Goal: Task Accomplishment & Management: Use online tool/utility

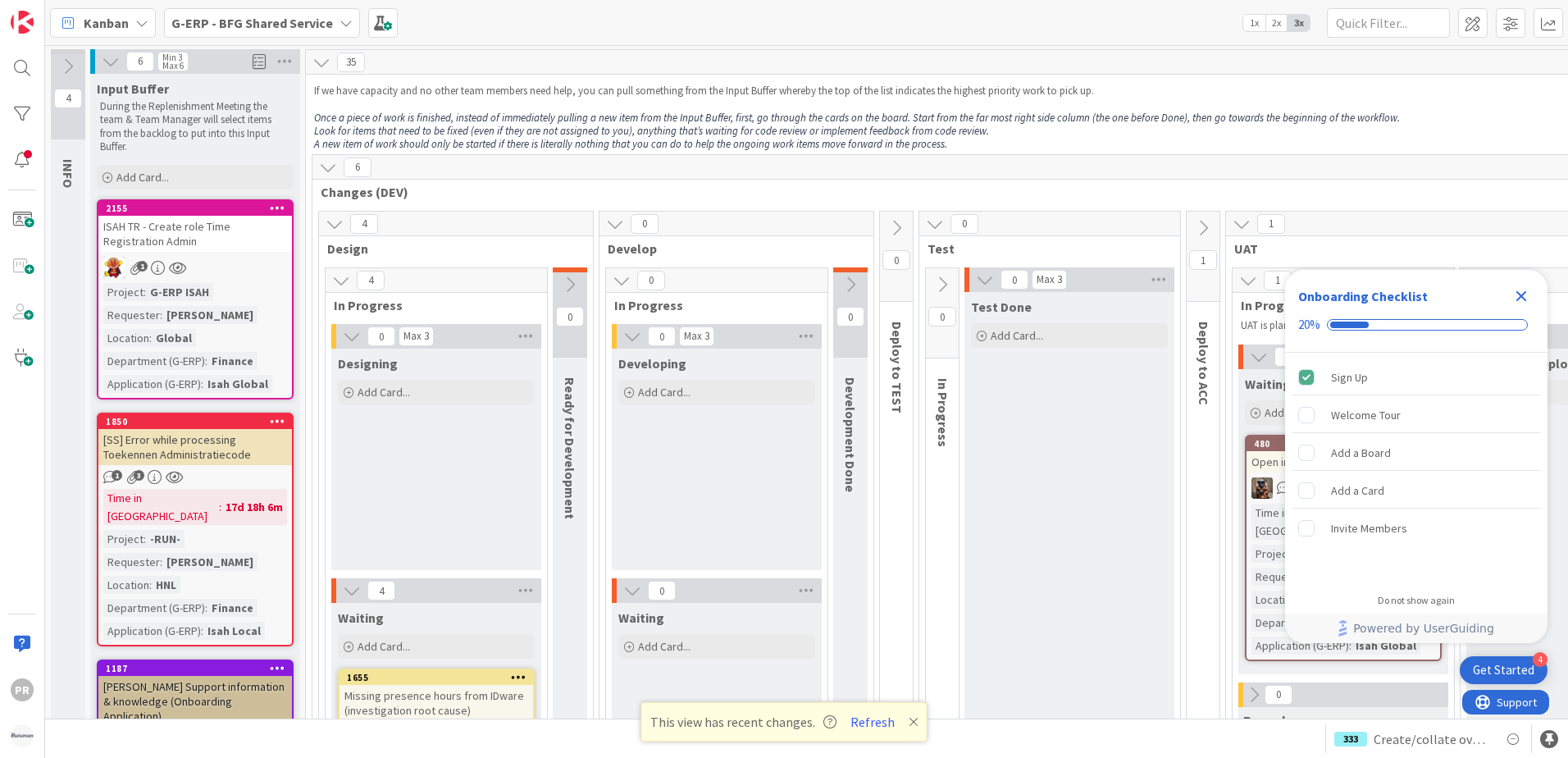
scroll to position [1470, 0]
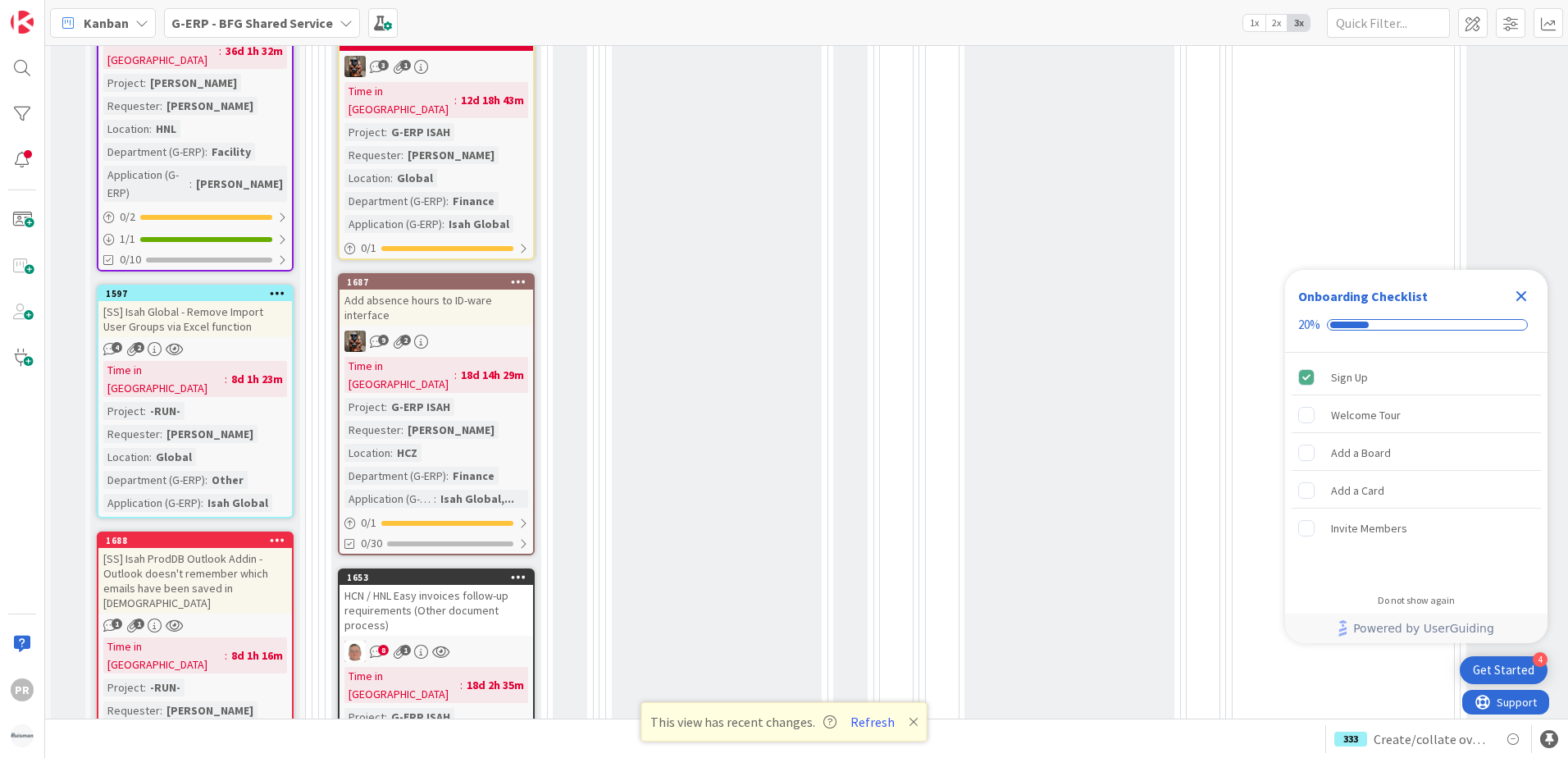
click at [221, 32] on span "G-ERP - BFG Shared Service" at bounding box center [252, 22] width 162 height 20
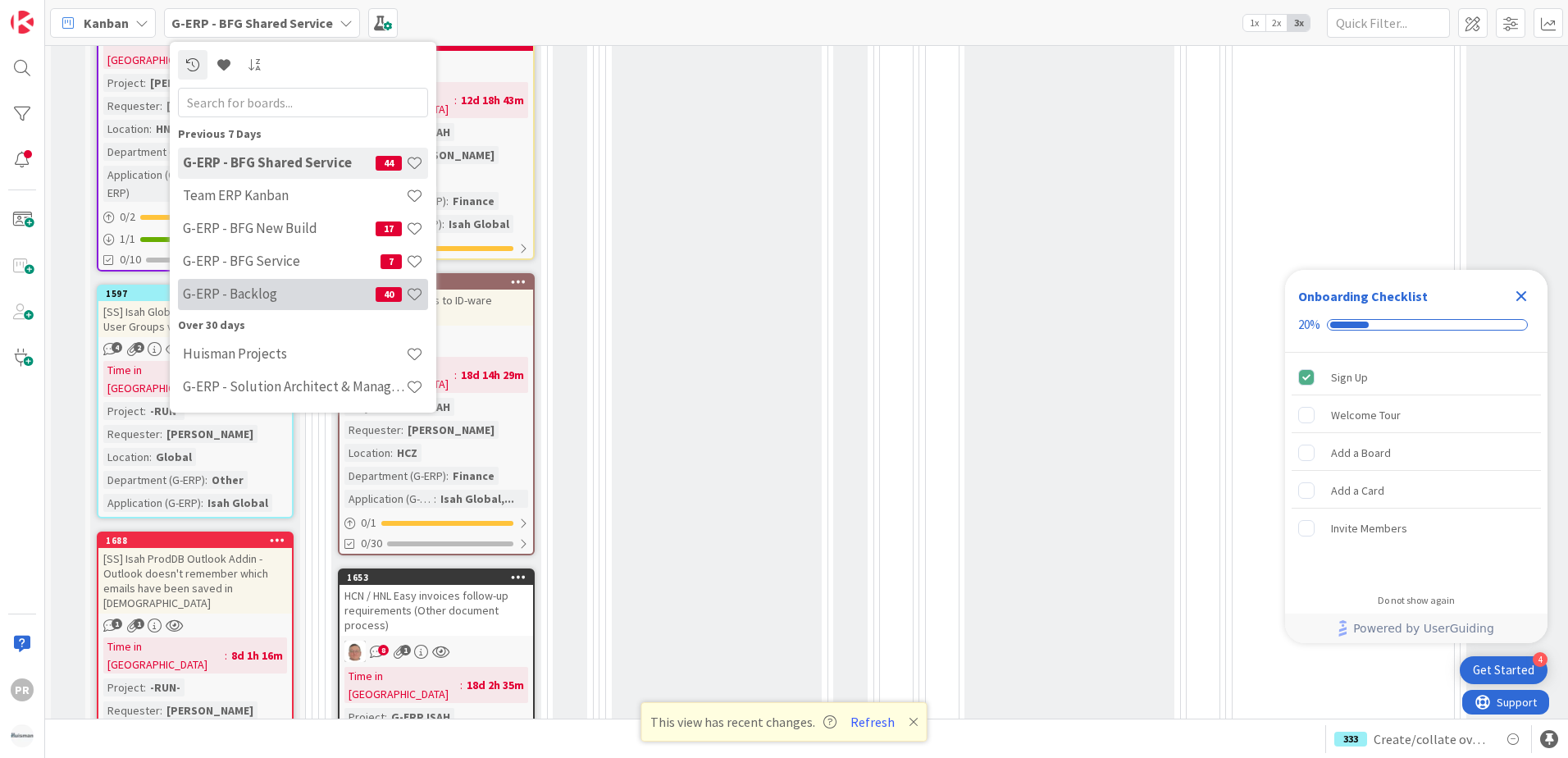
click at [287, 290] on h4 "G-ERP - Backlog" at bounding box center [279, 293] width 193 height 16
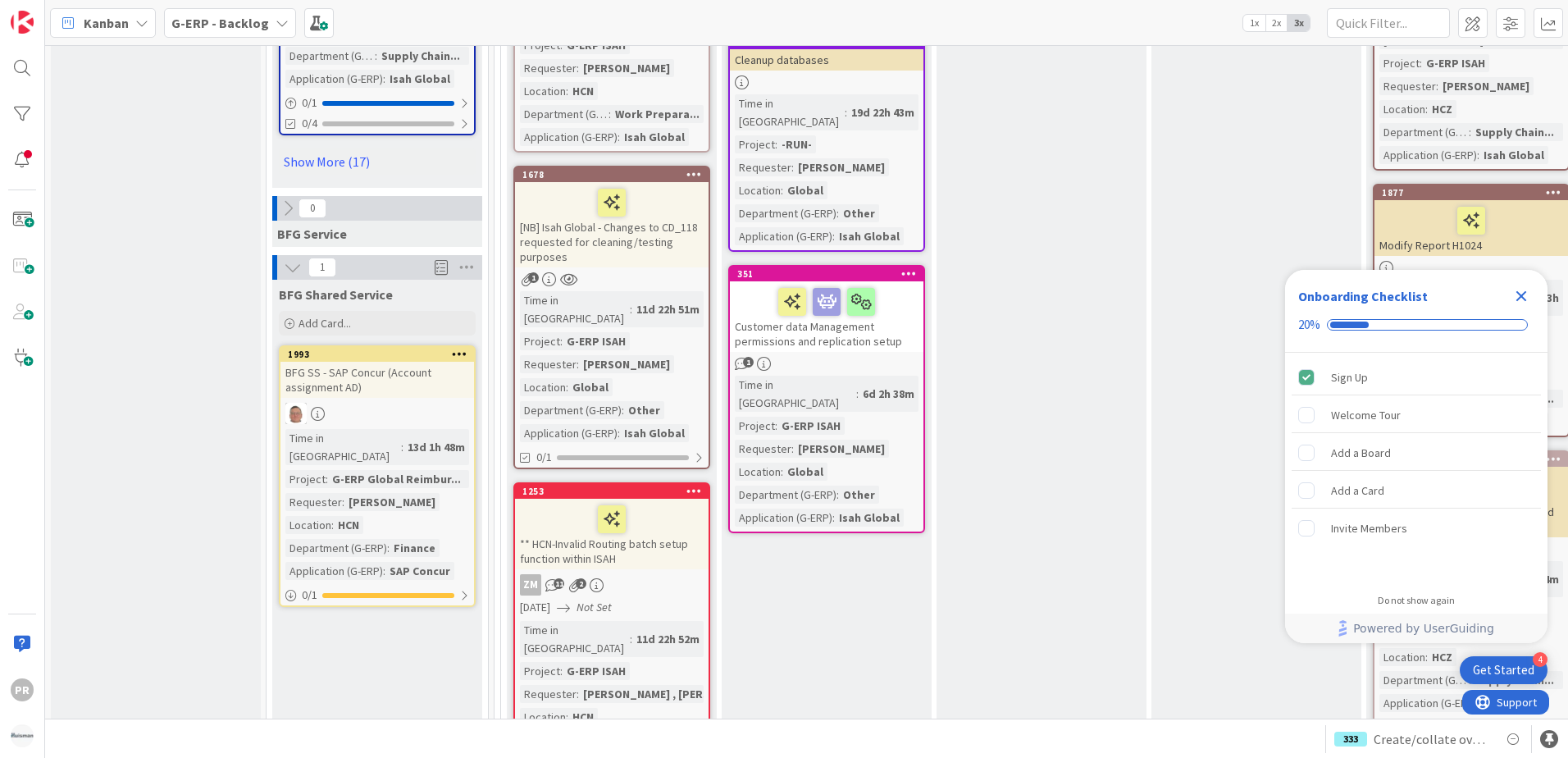
scroll to position [2706, 0]
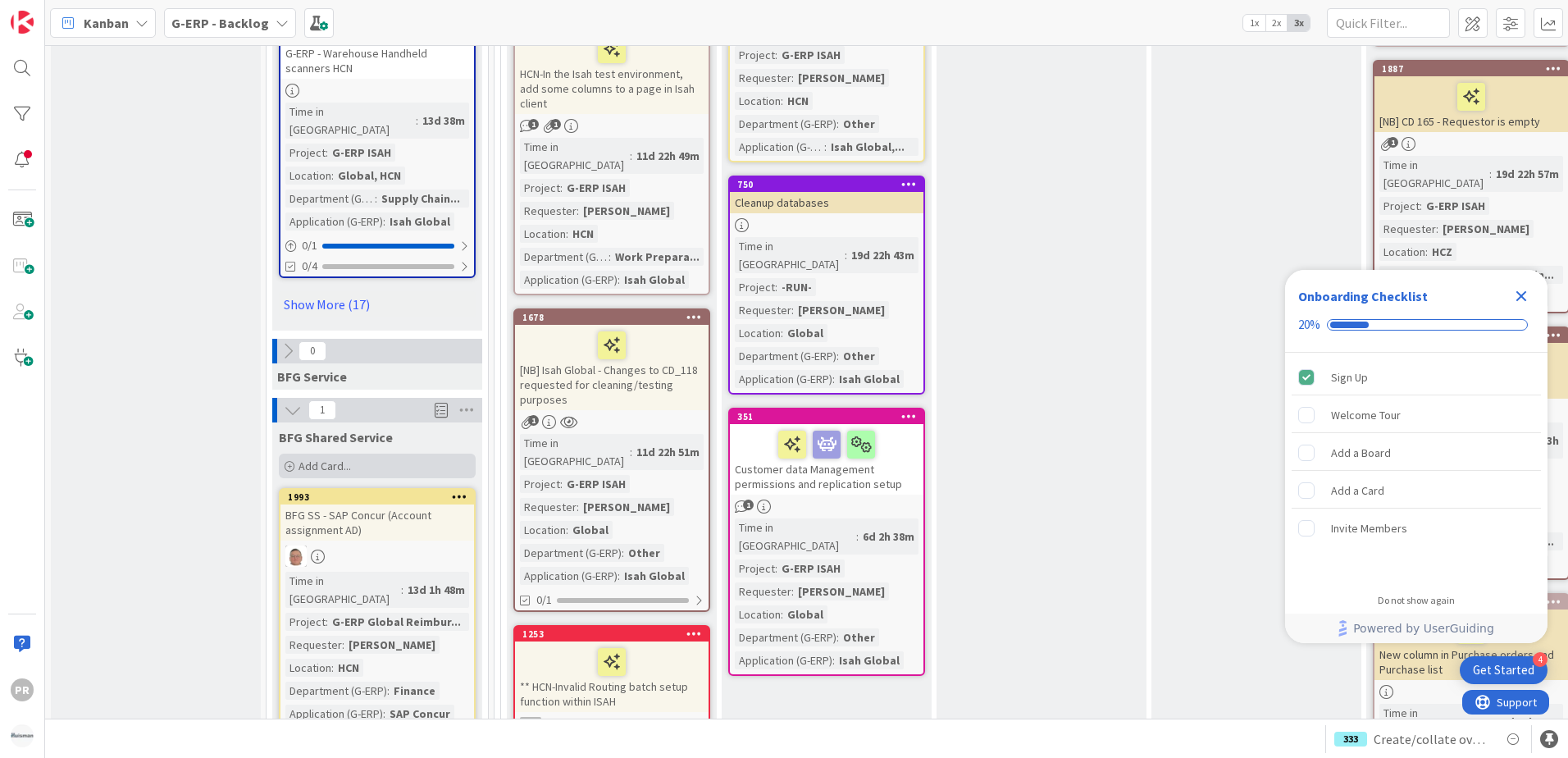
click at [300, 459] on span "Add Card..." at bounding box center [325, 466] width 53 height 15
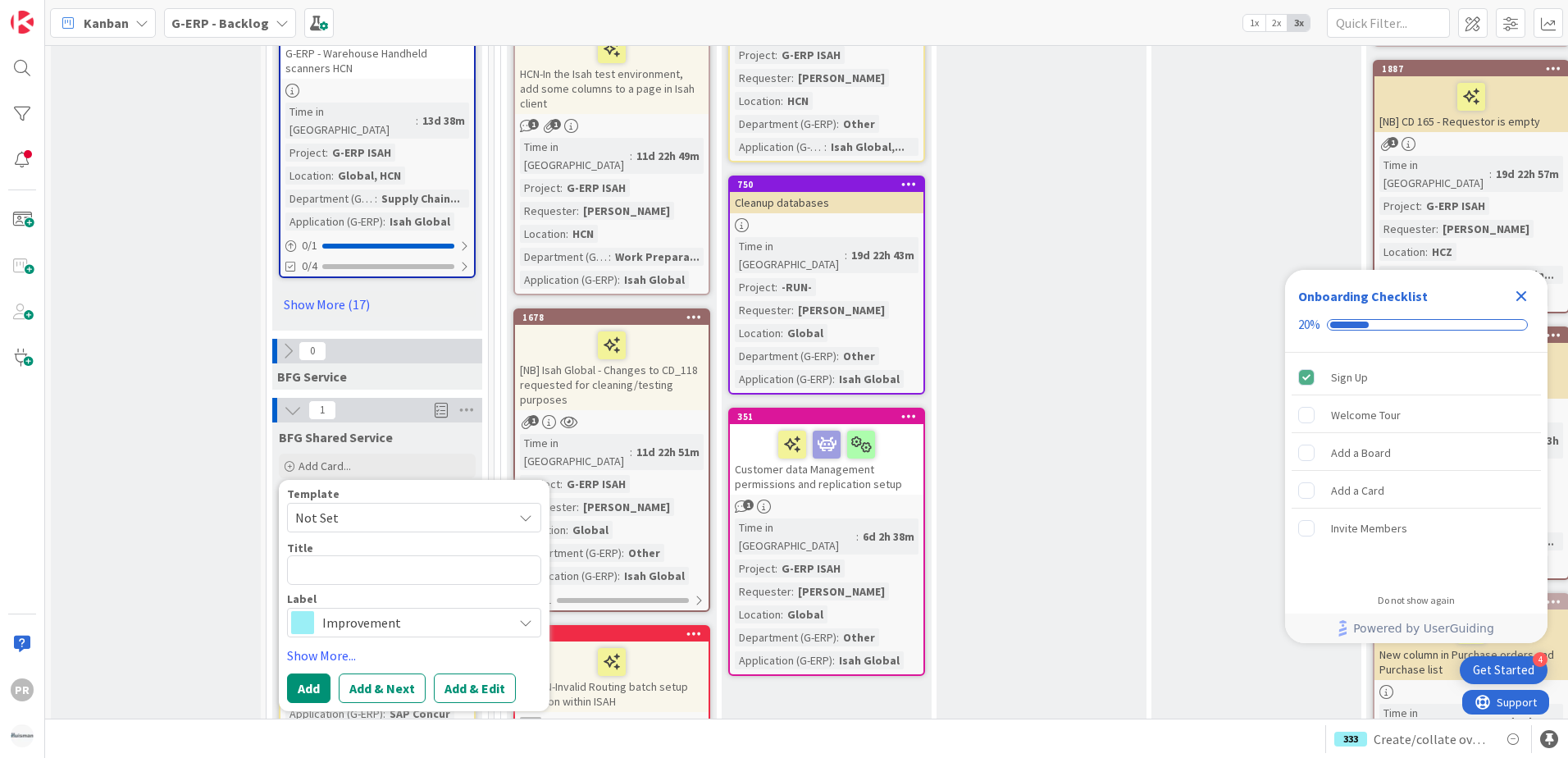
click at [402, 611] on span "Improvement" at bounding box center [413, 622] width 182 height 23
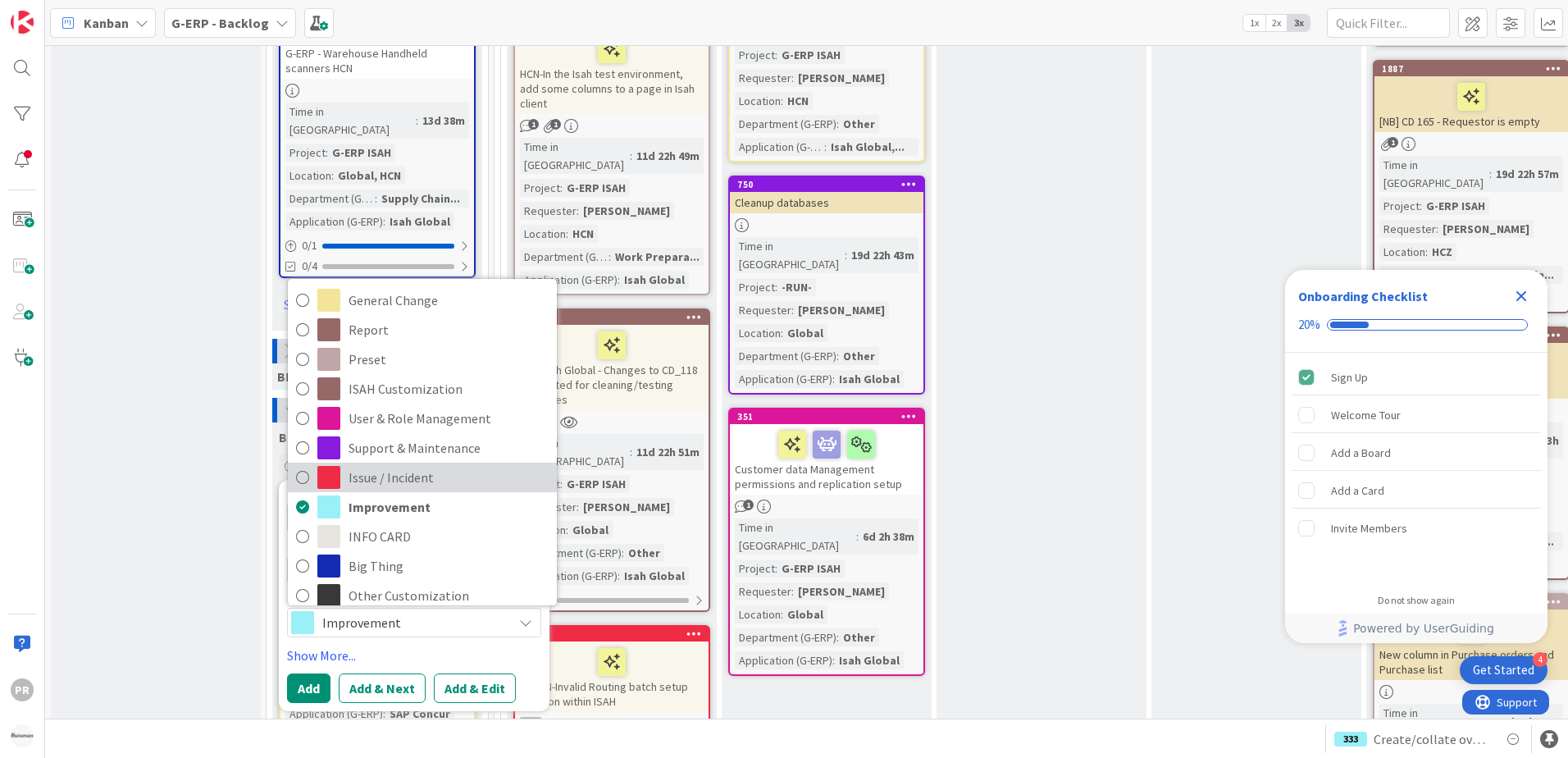
click at [377, 465] on span "Issue / Incident" at bounding box center [448, 477] width 200 height 24
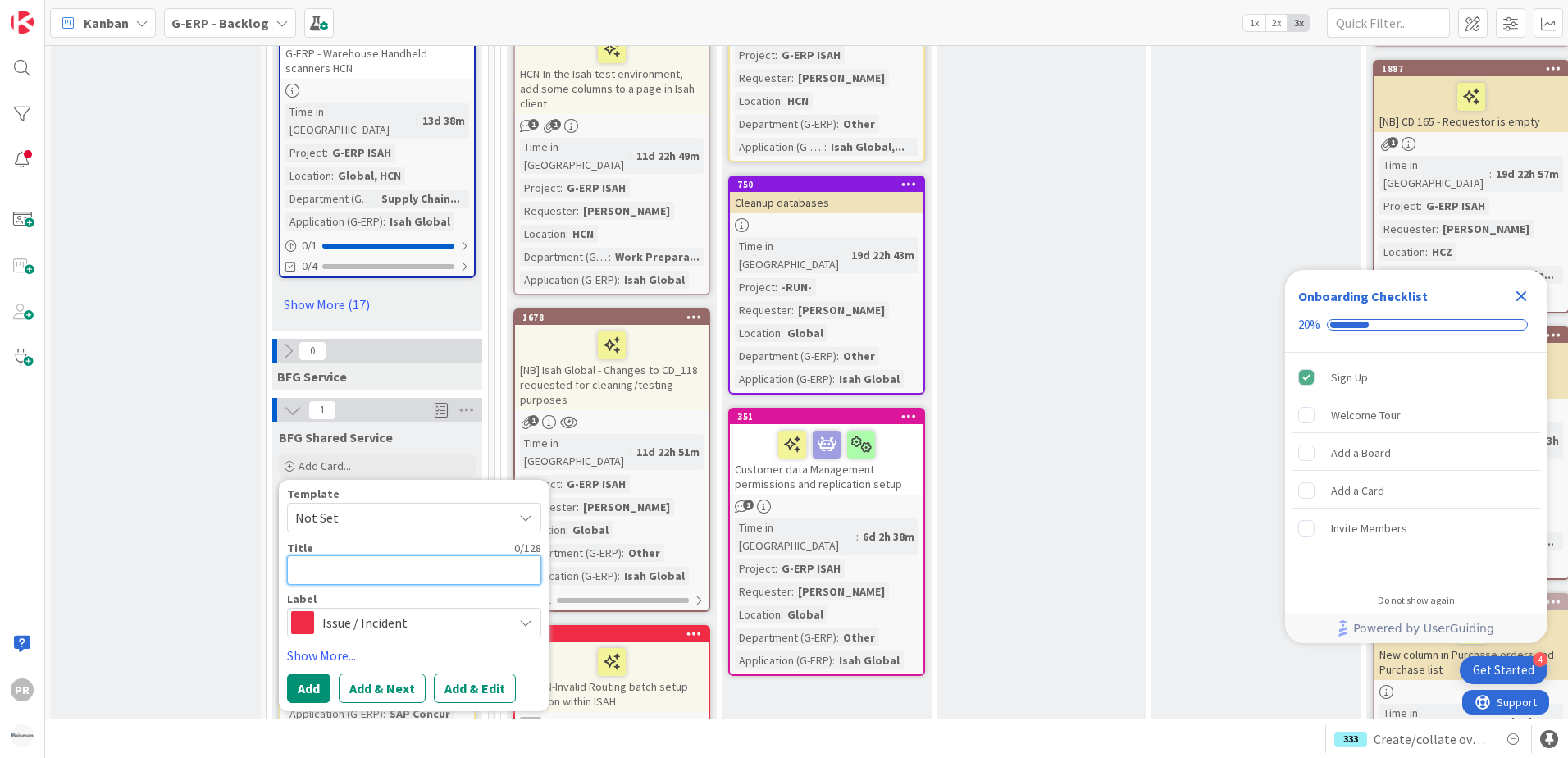
click at [376, 556] on textarea at bounding box center [414, 570] width 254 height 29
type textarea "x"
type textarea "["
type textarea "x"
type textarea "[S"
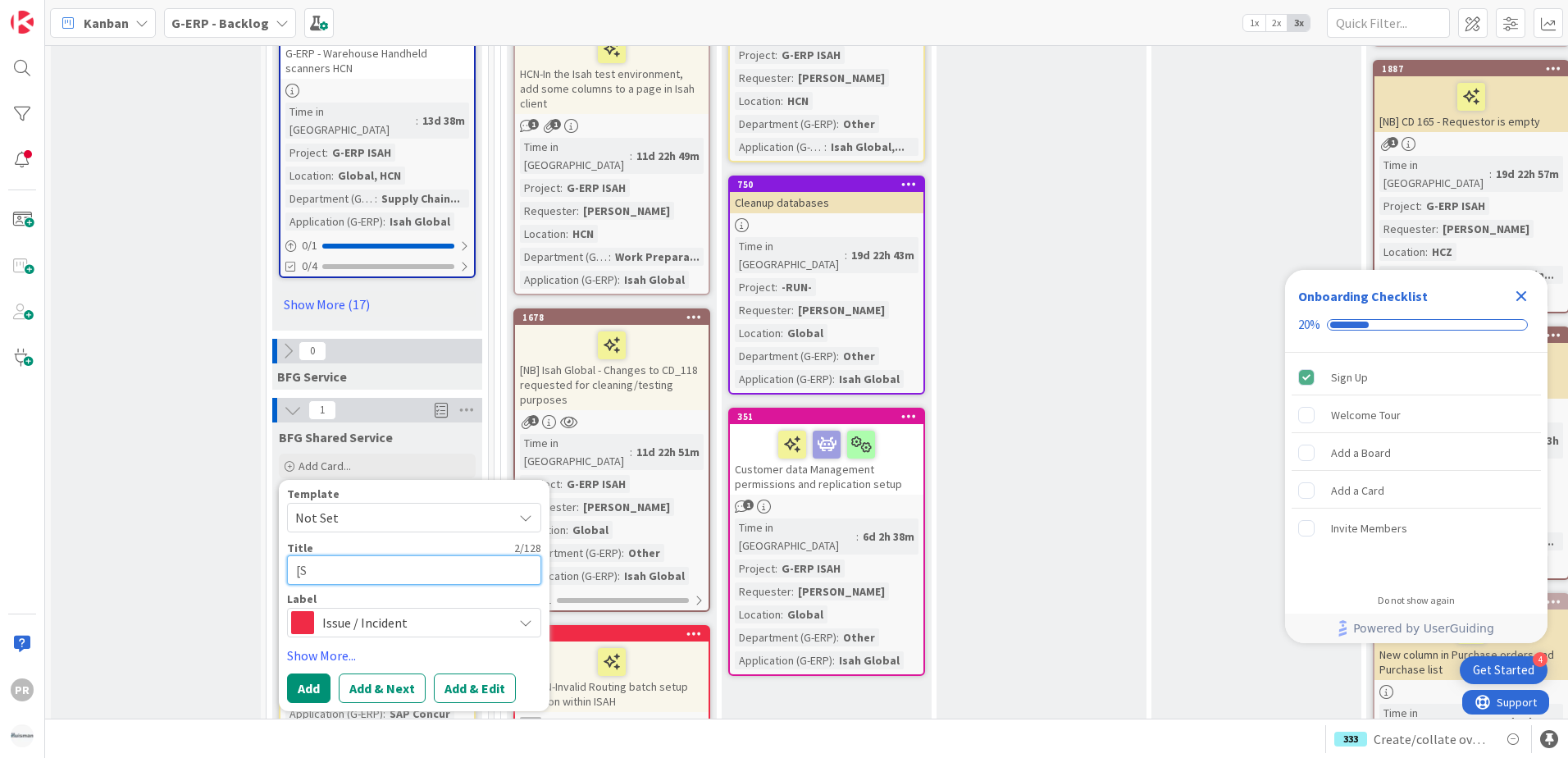
type textarea "x"
type textarea "[SS"
type textarea "x"
type textarea "[SS["
type textarea "x"
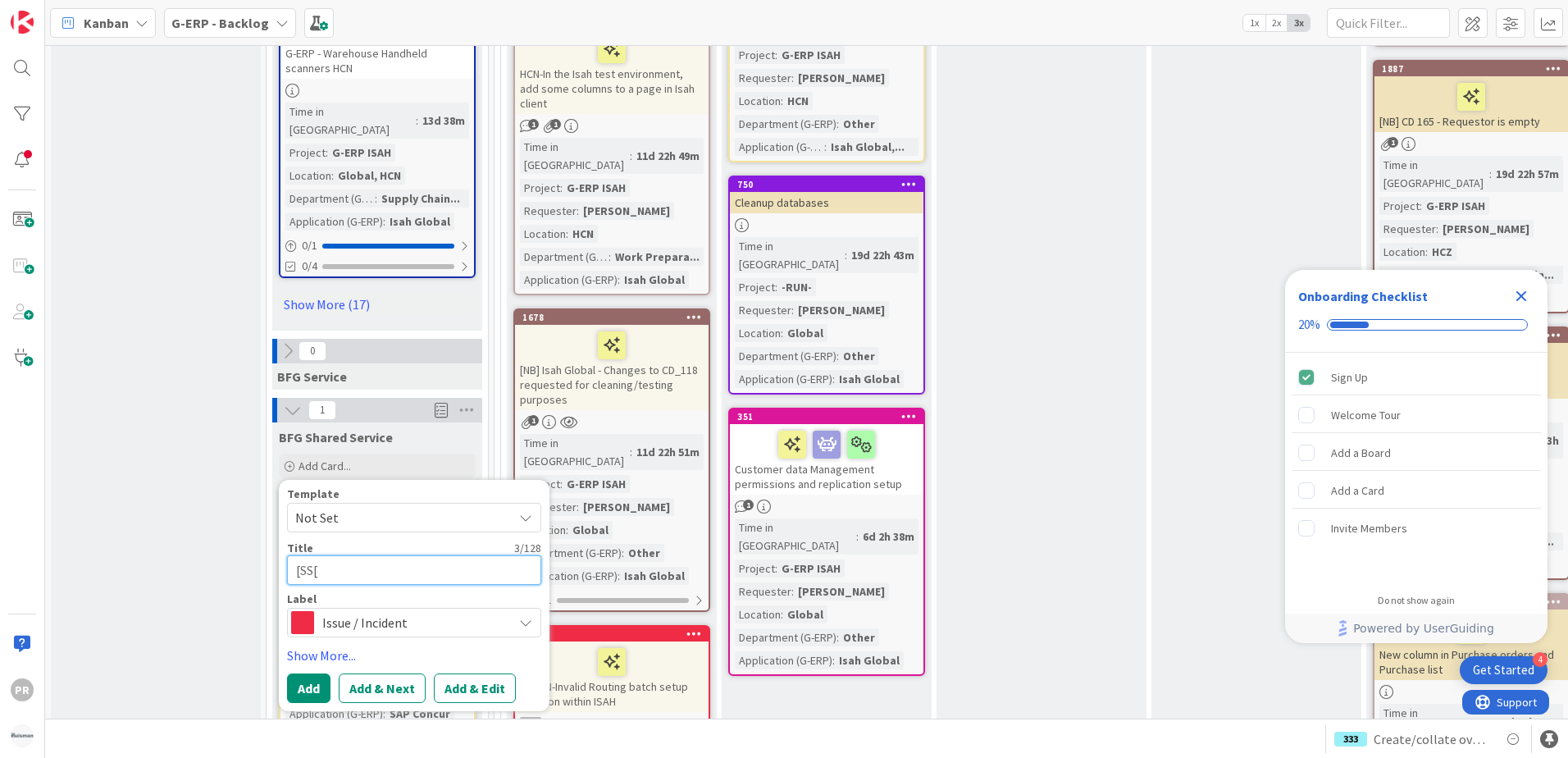
type textarea "[SS["
type textarea "x"
type textarea "[SS["
type textarea "x"
type textarea "[SS"
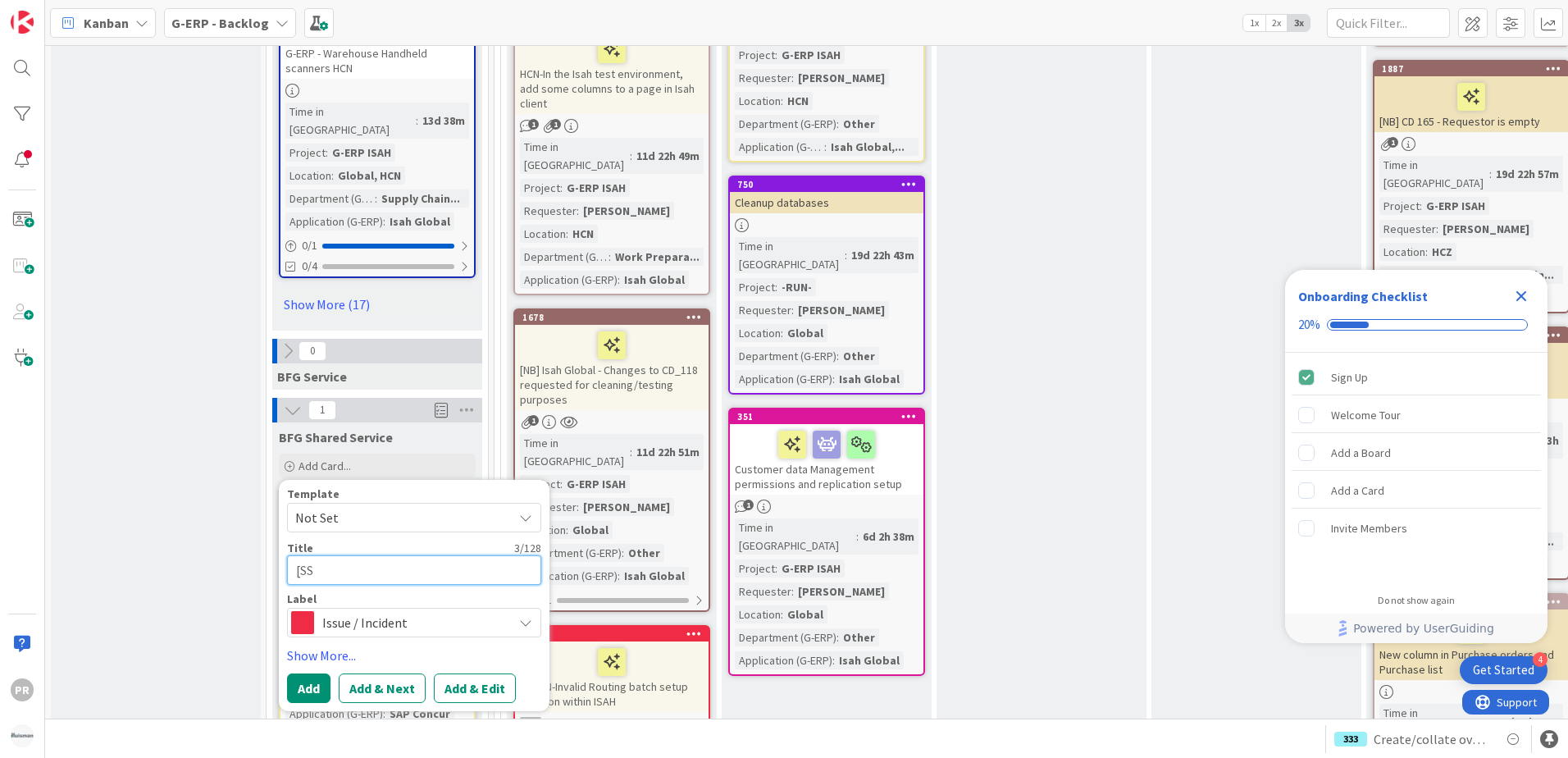
type textarea "x"
type textarea "[SS]"
type textarea "x"
type textarea "[SS]"
type textarea "x"
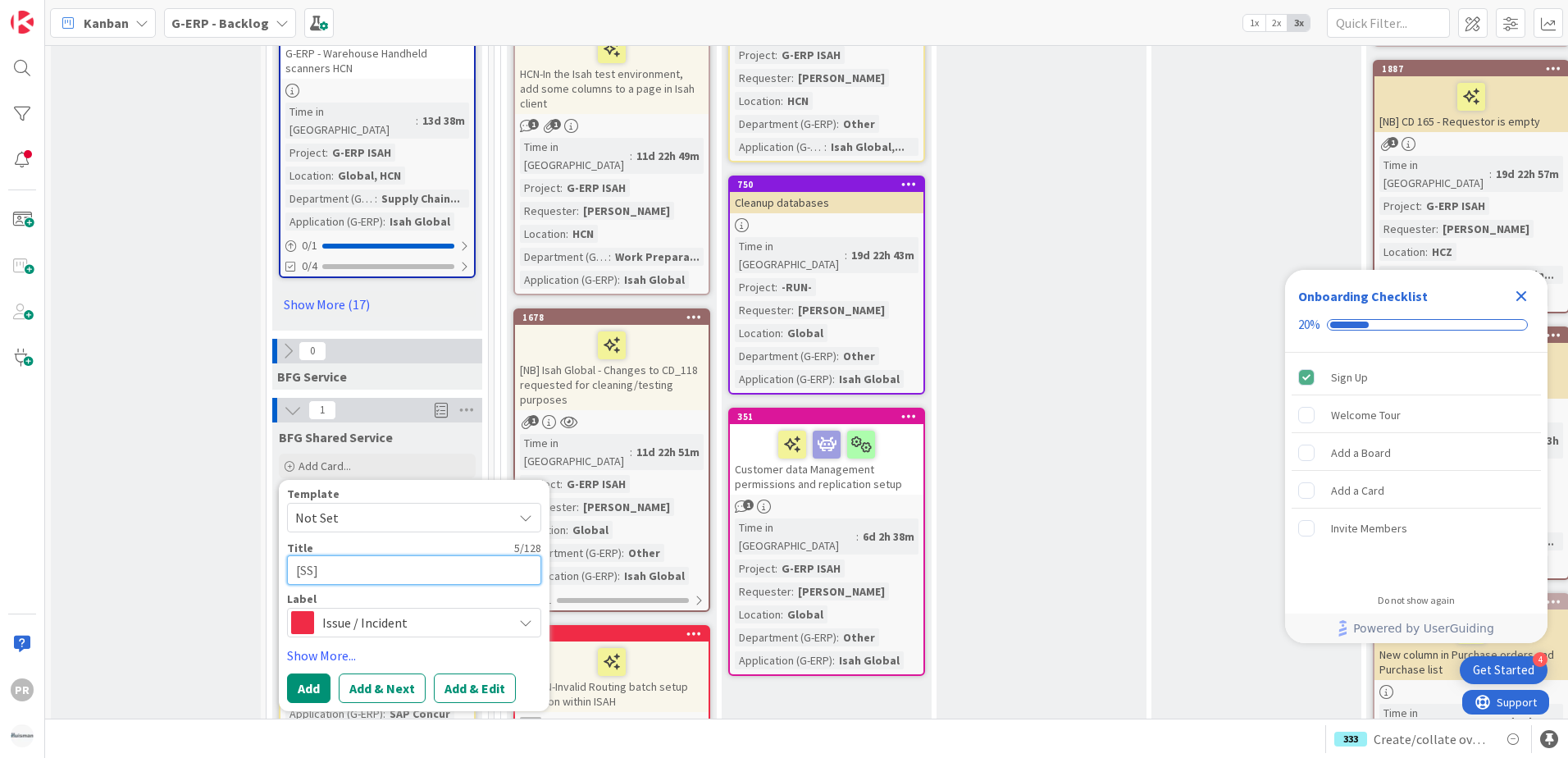
type textarea "[SS] H"
type textarea "x"
type textarea "[SS] Ho"
type textarea "x"
type textarea "[SS] Hour"
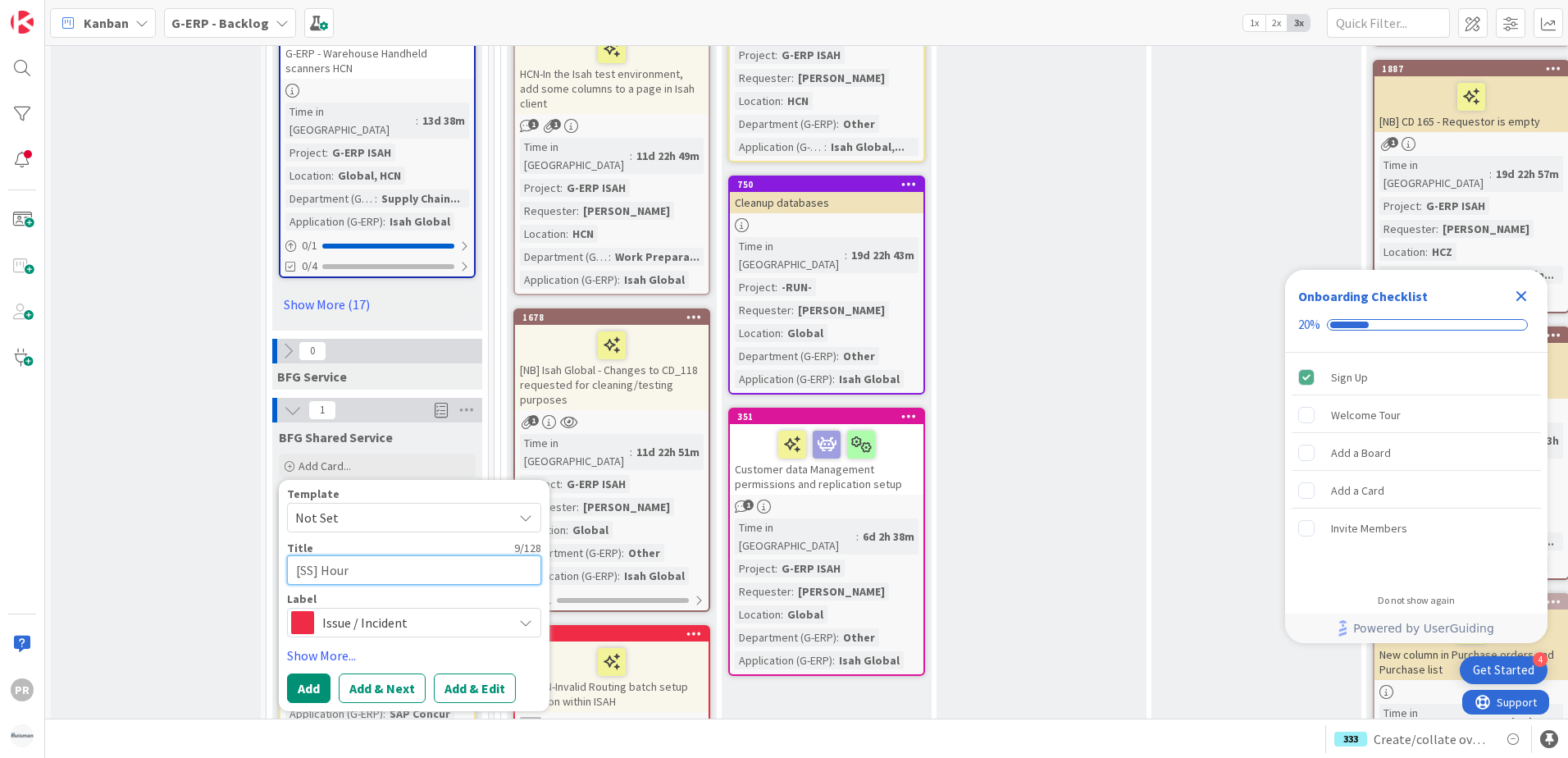
type textarea "x"
type textarea "[SS] Hours"
type textarea "x"
type textarea "[SS] Hours"
type textarea "x"
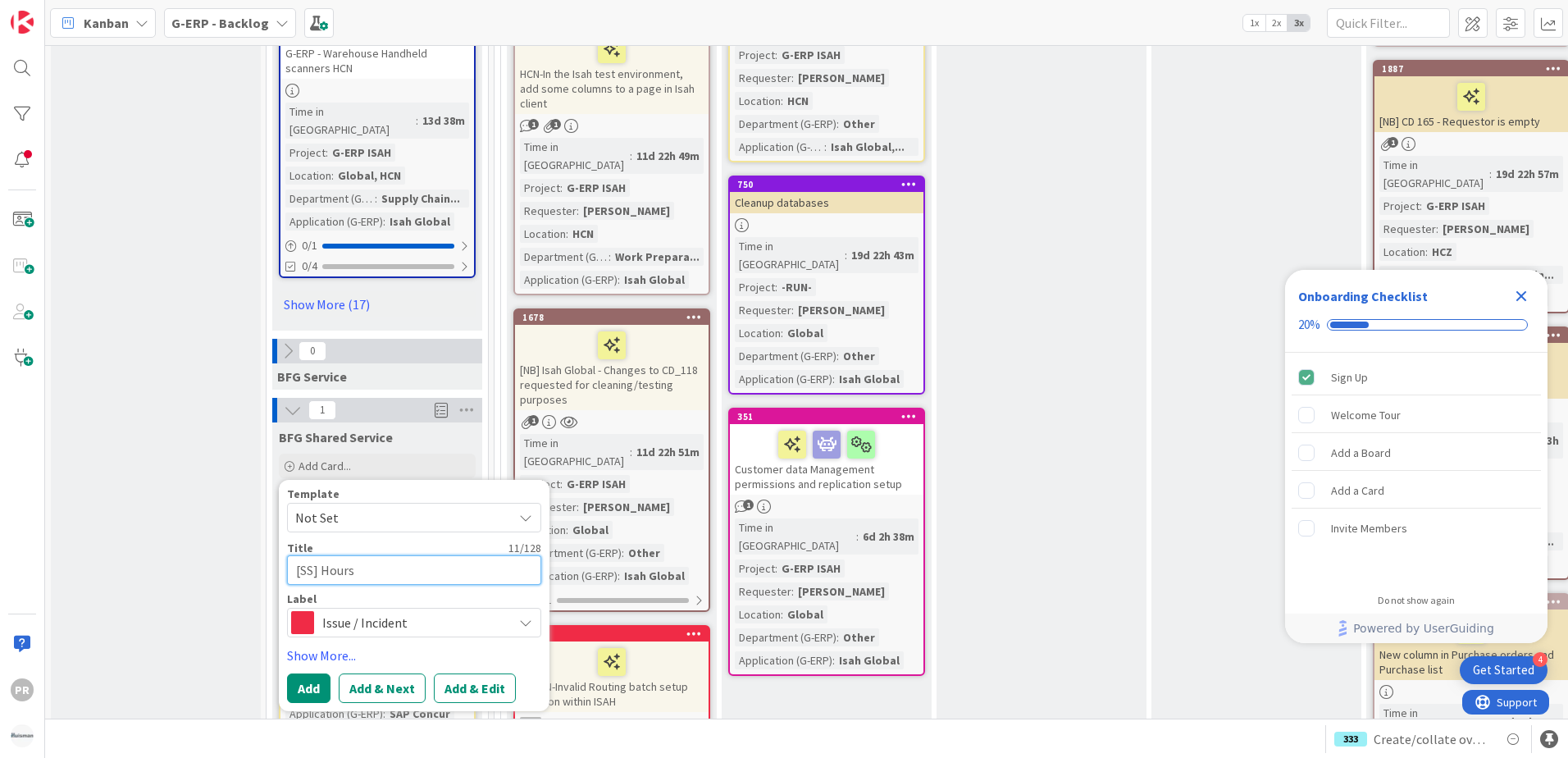
type textarea "[SS] Hours A"
type textarea "x"
type textarea "[SS] Hours Ac"
type textarea "x"
type textarea "[SS] Hours Acco"
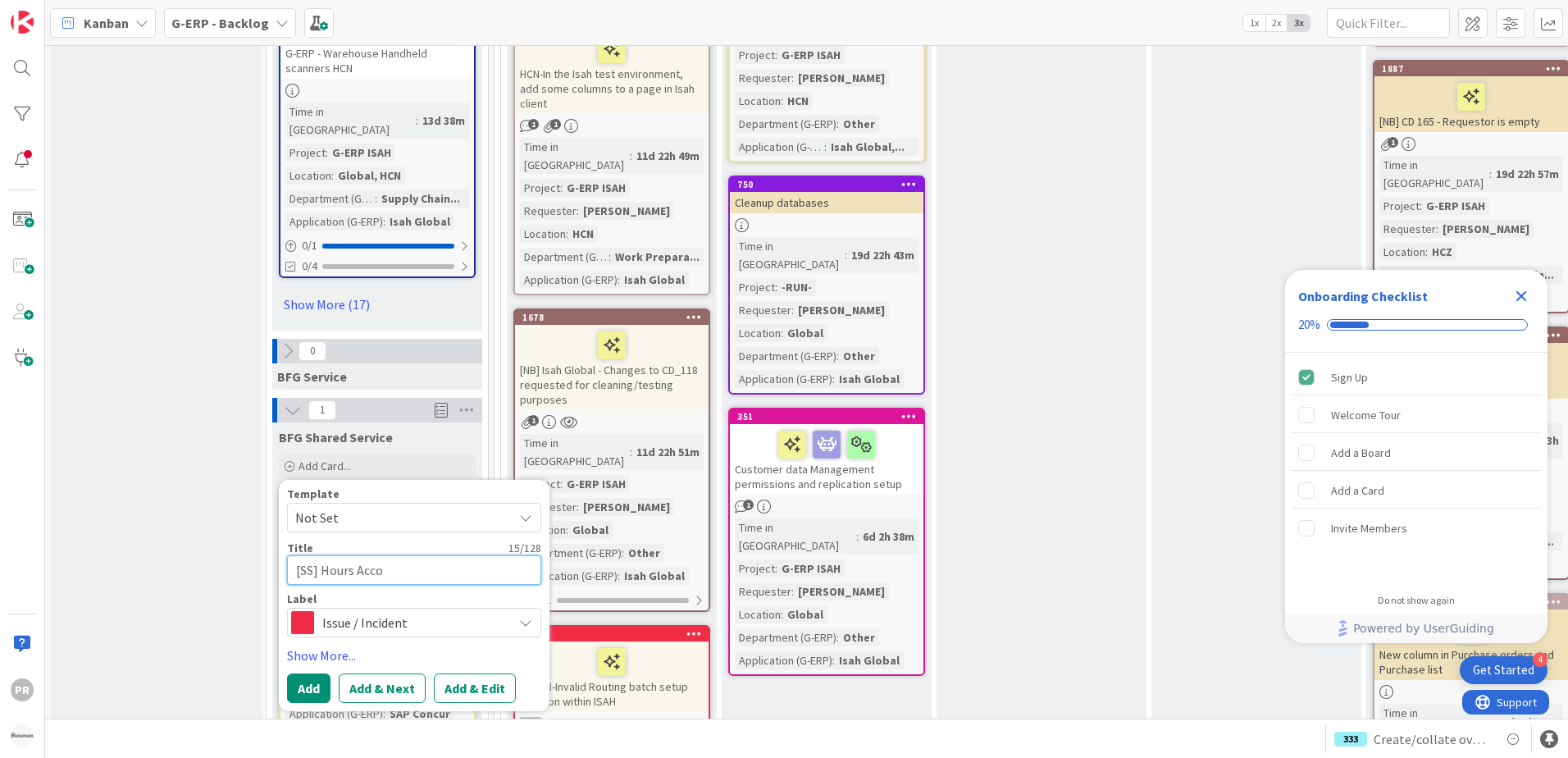
type textarea "x"
type textarea "[SS] Hours Accoun"
type textarea "x"
type textarea "[SS] Hours Accounj"
type textarea "x"
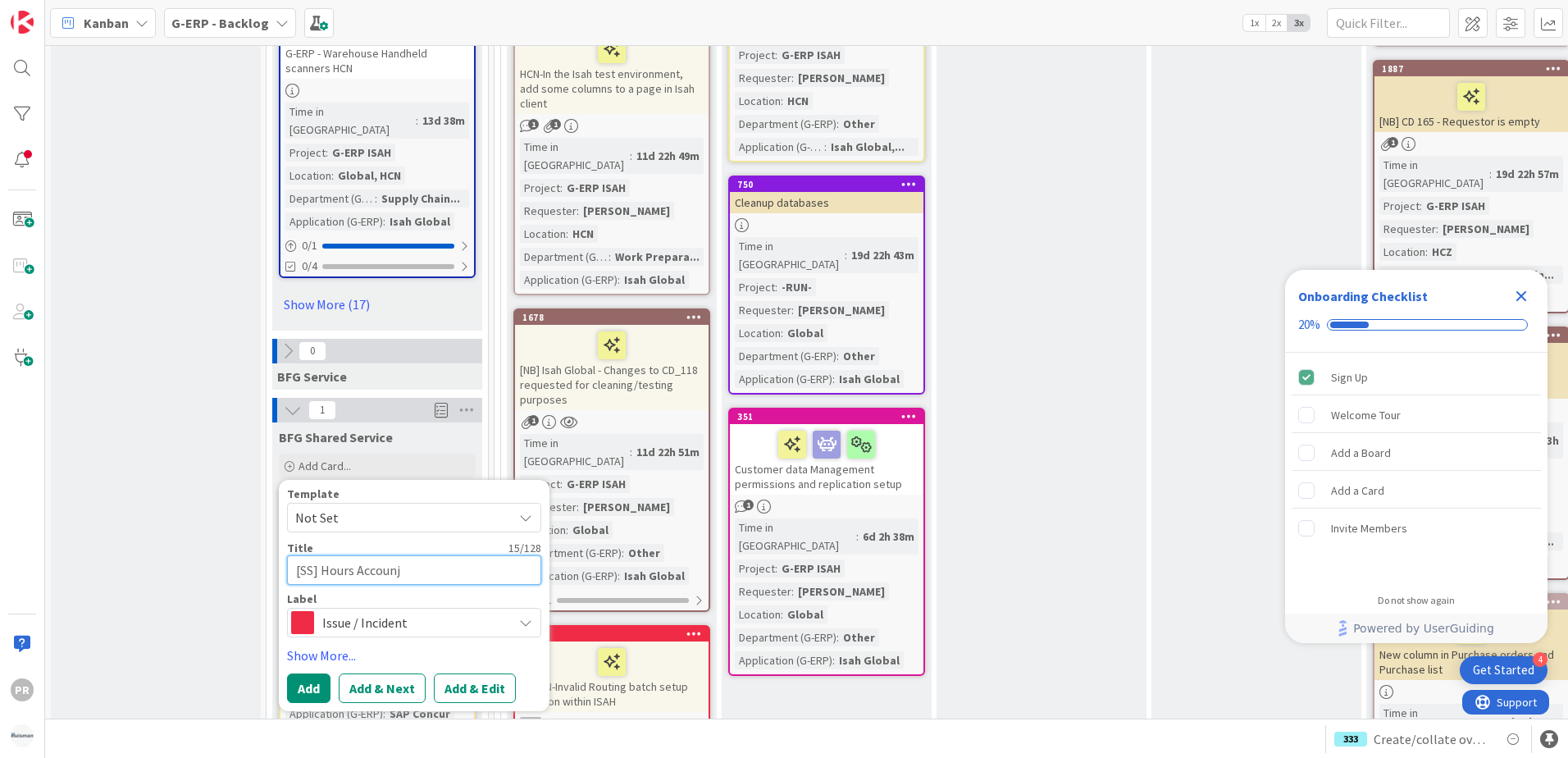
type textarea "[SS] Hours Accounjt"
type textarea "x"
type textarea "[SS] Hours Accounjti"
type textarea "x"
type textarea "[SS] Hours Accounjt"
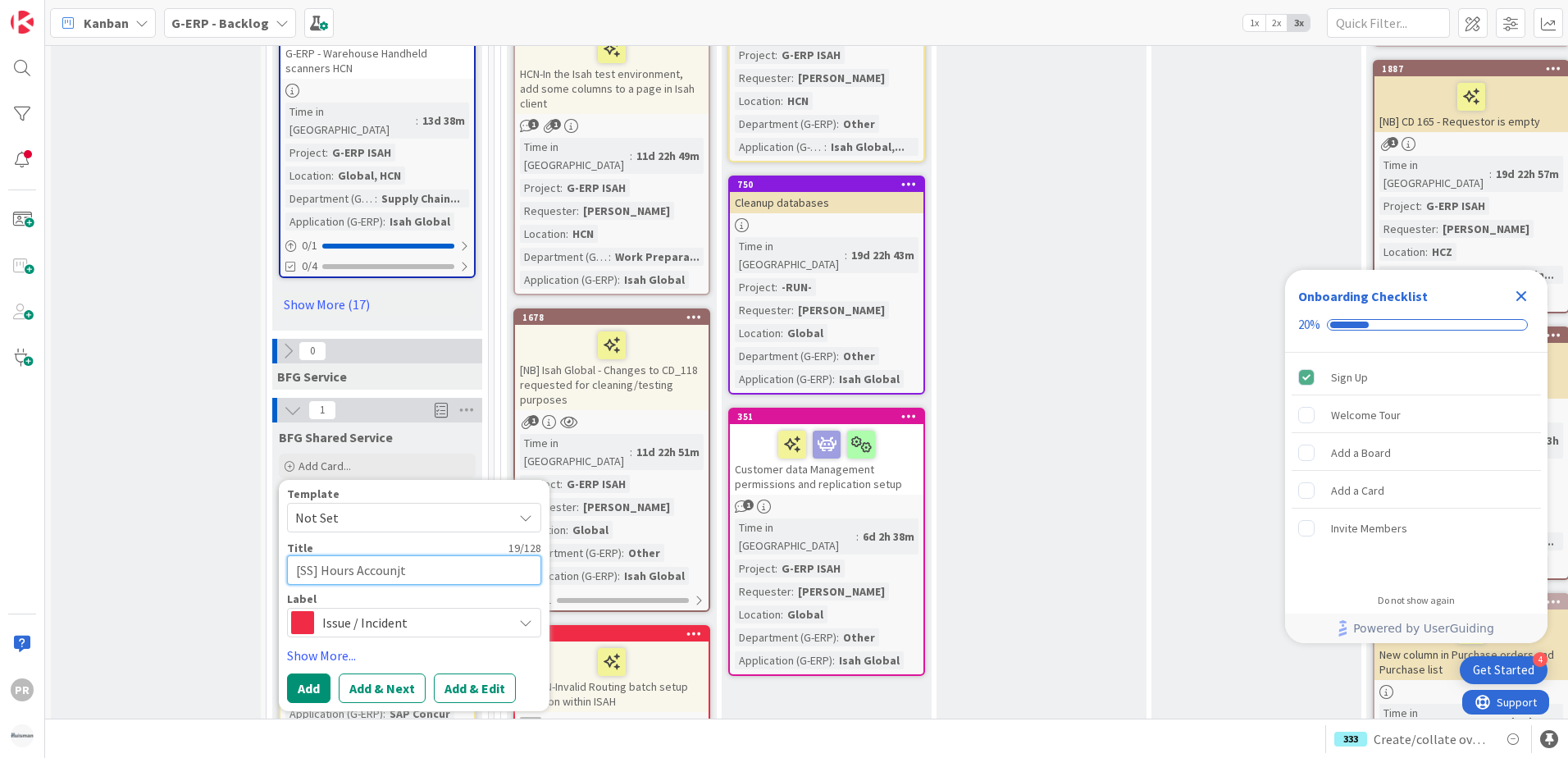
type textarea "x"
type textarea "[SS] Hours Accounj"
type textarea "x"
type textarea "[SS] Hours Accoun"
type textarea "x"
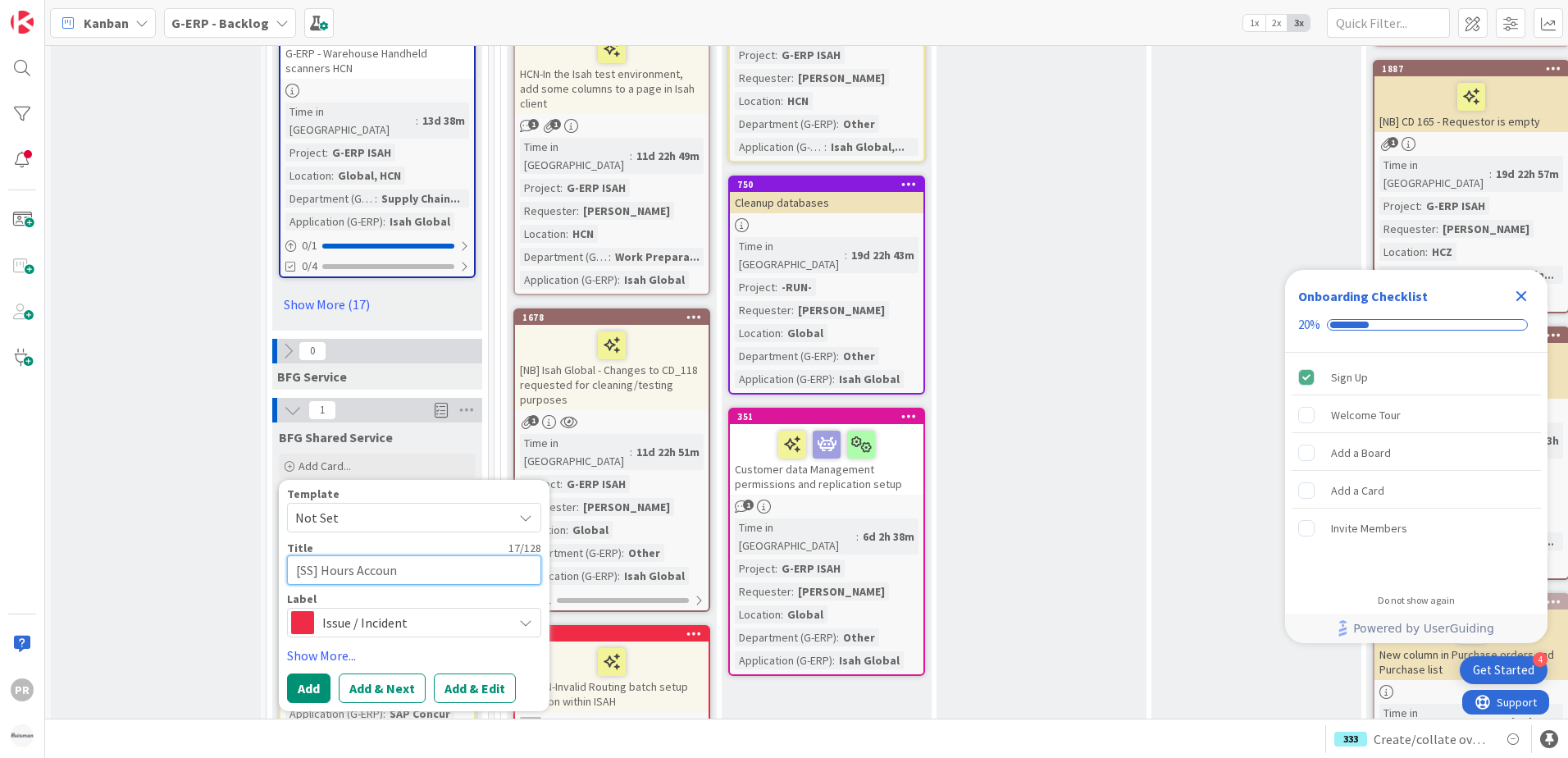
type textarea "[SS] Hours Account"
type textarea "x"
type textarea "[SS] Hours Accounti"
type textarea "x"
type textarea "[SS] Hours Accountin"
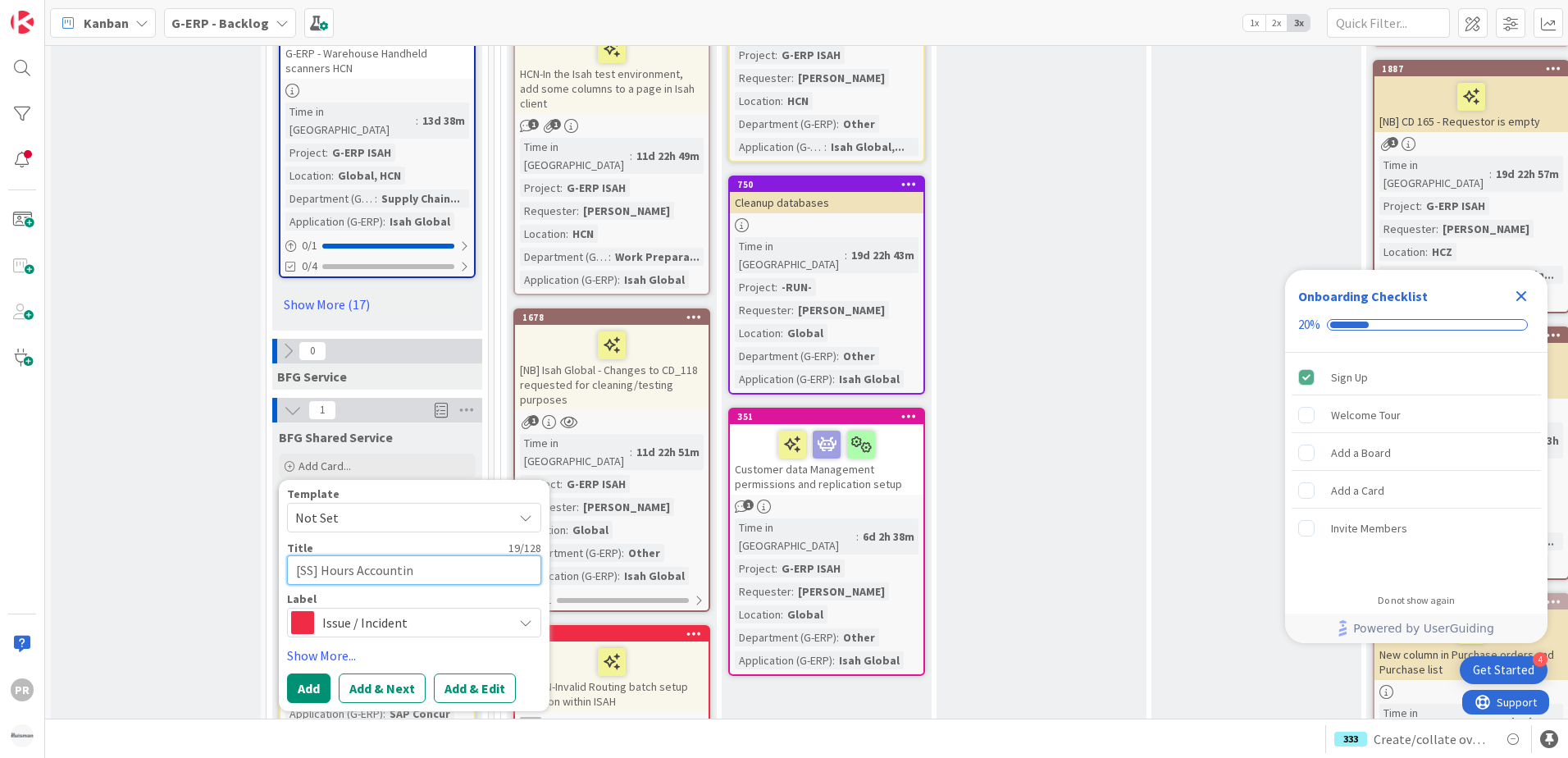
type textarea "x"
type textarea "[SS] Hours Accounting"
type textarea "x"
type textarea "[SS] Hours Accounting -"
type textarea "x"
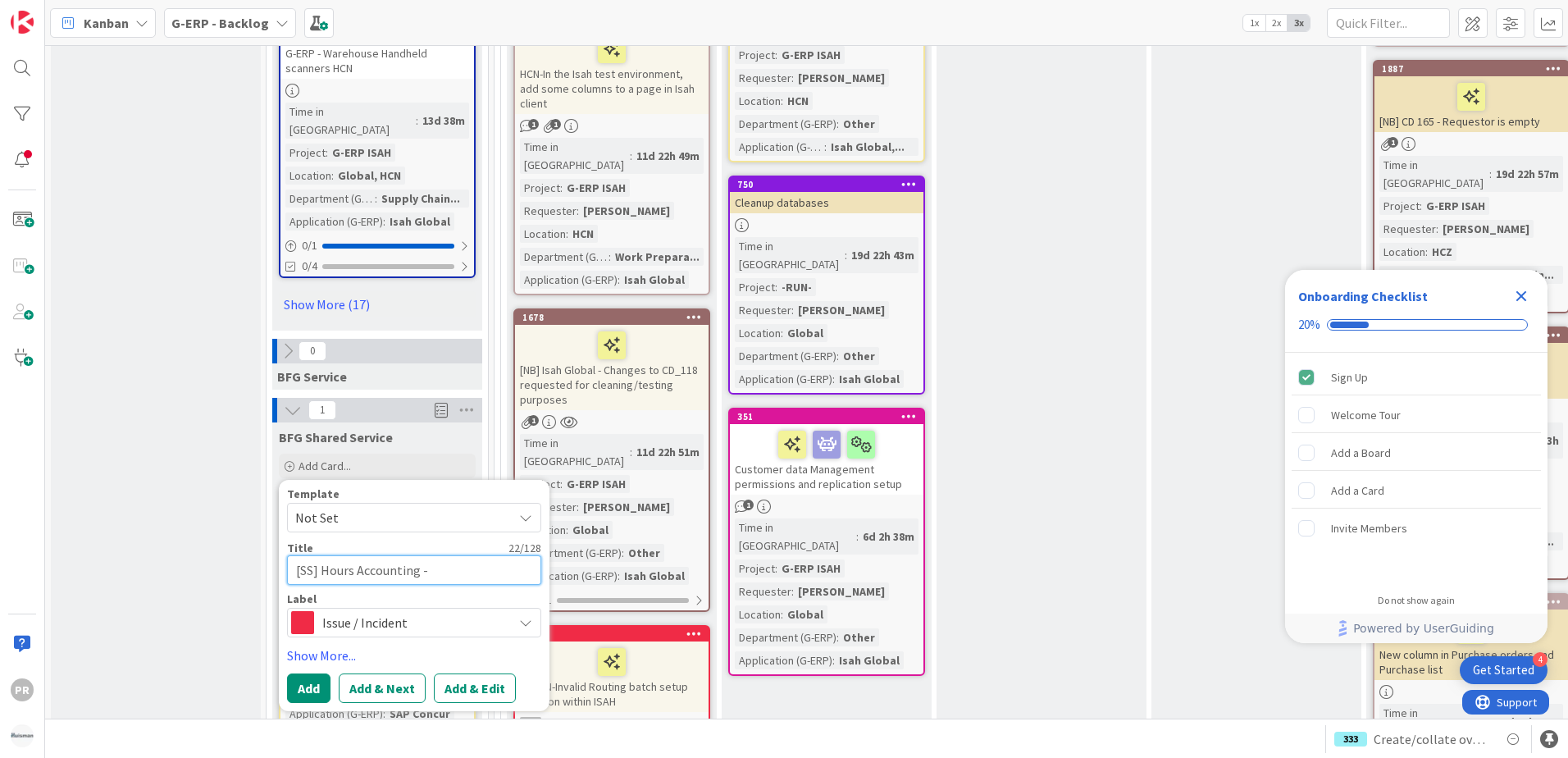
type textarea "[SS] Hours Accounting -"
type textarea "x"
type textarea "[SS] Hours Accounting - A"
type textarea "x"
type textarea "[SS] Hours Accounting - Ap"
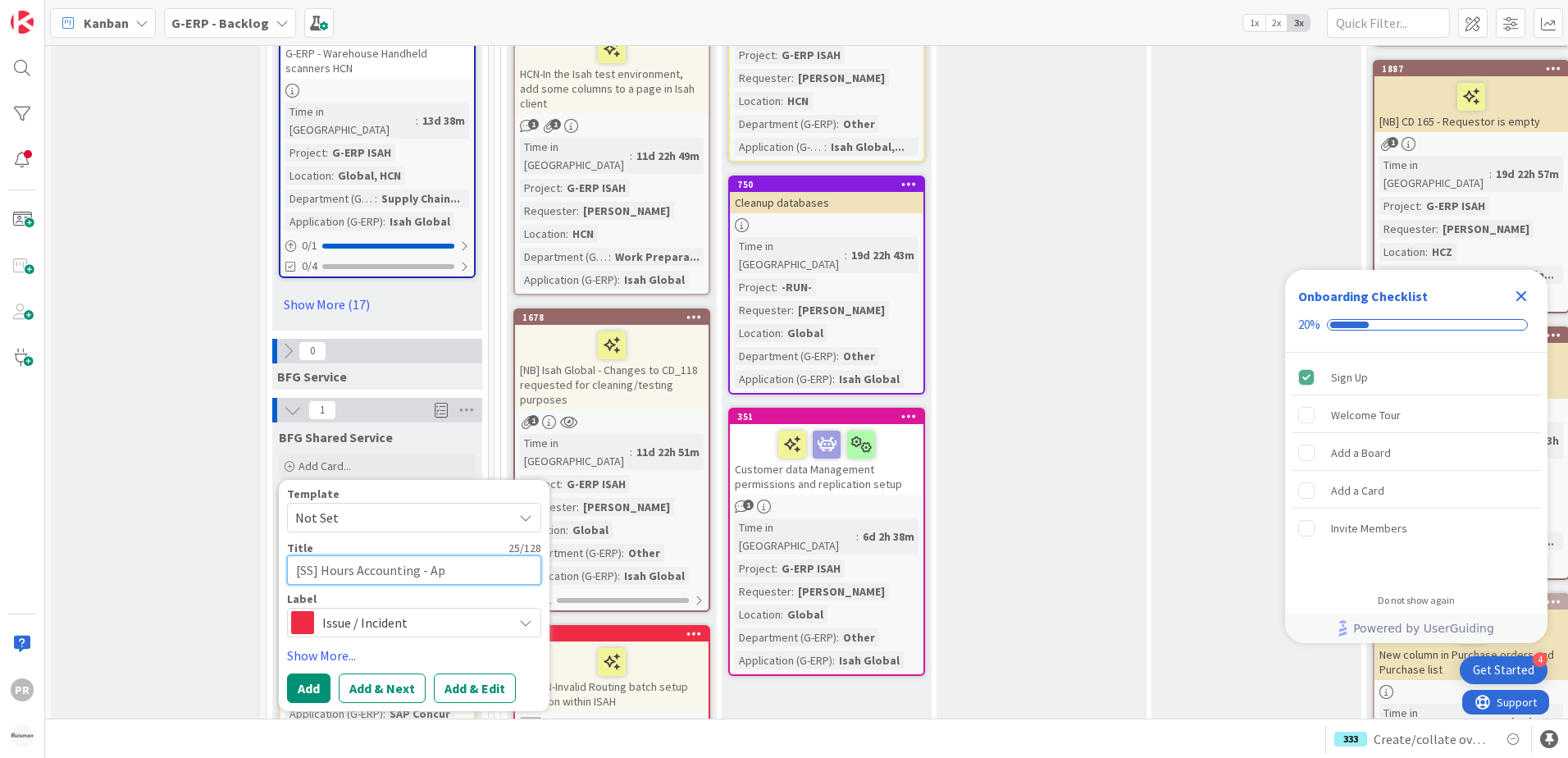
type textarea "x"
type textarea "[SS] Hours Accounting - Appr"
type textarea "x"
type textarea "[SS] Hours Accounting - Appro"
type textarea "x"
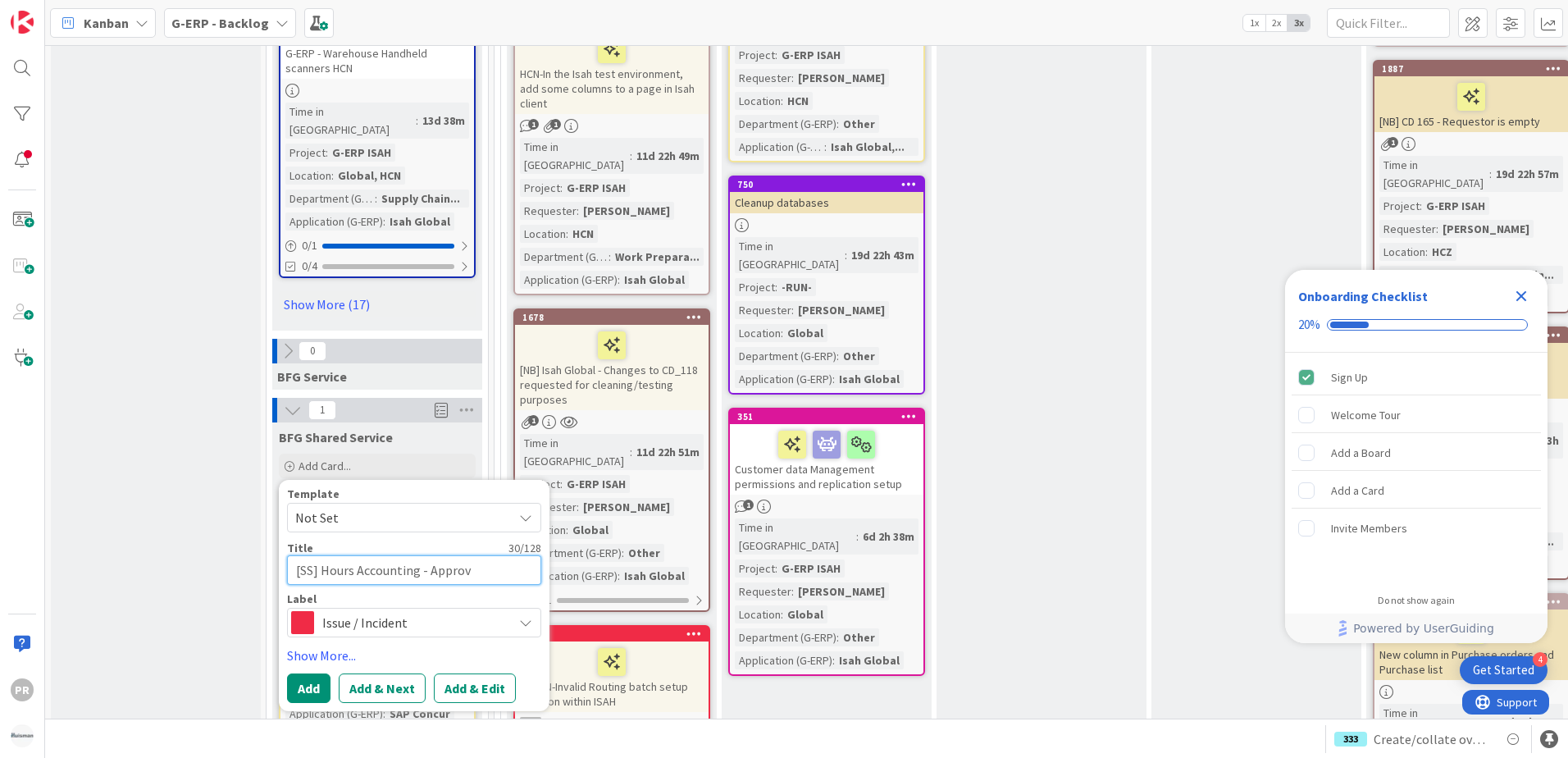
type textarea "[SS] Hours Accounting - Approve"
type textarea "x"
type textarea "[SS] Hours Accounting - Approver"
type textarea "x"
type textarea "[SS] Hours Accounting - Approver"
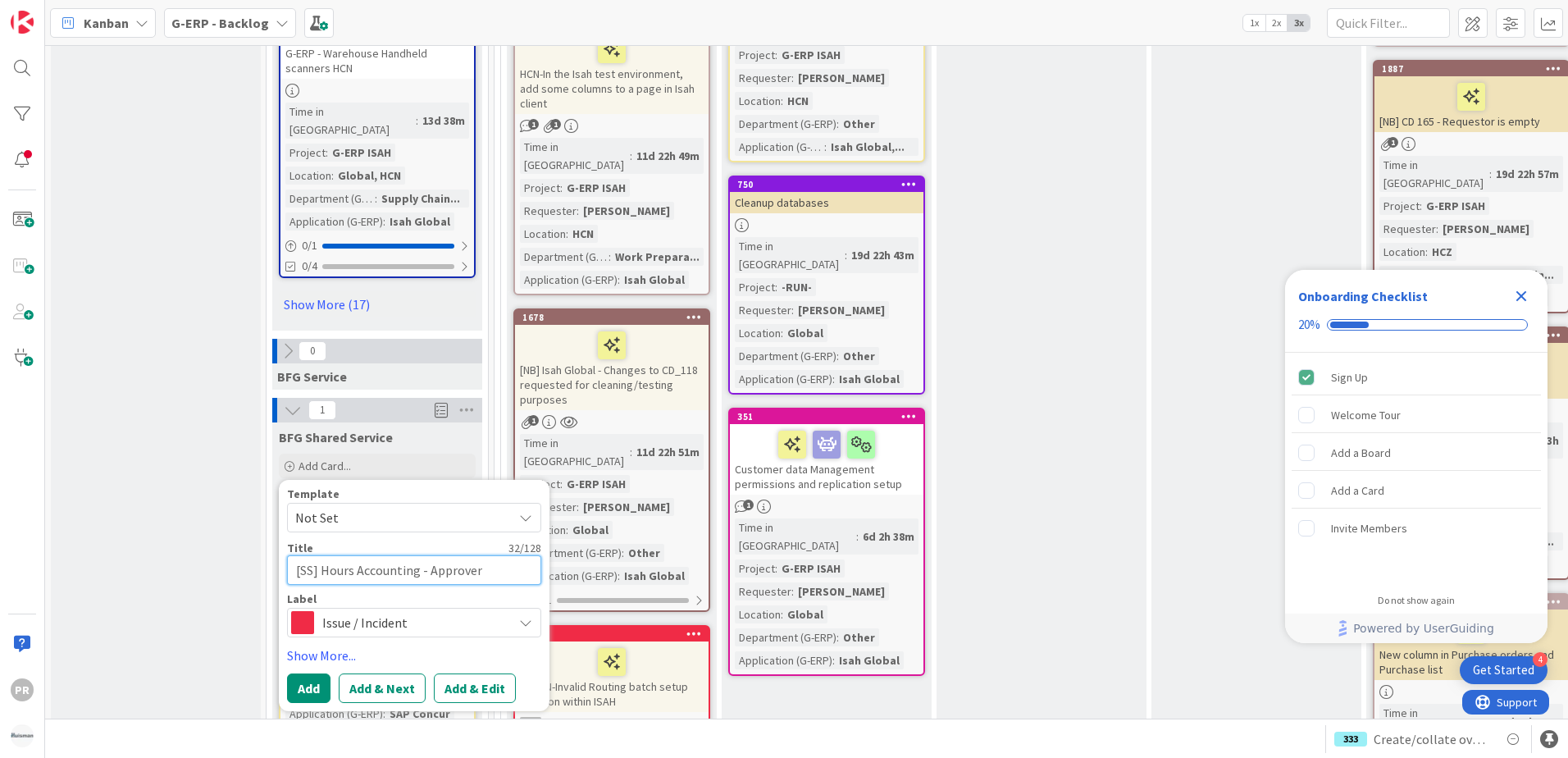
type textarea "x"
type textarea "[SS] Hours Accounting - Approver d"
type textarea "x"
type textarea "[SS] Hours Accounting - Approver do"
type textarea "x"
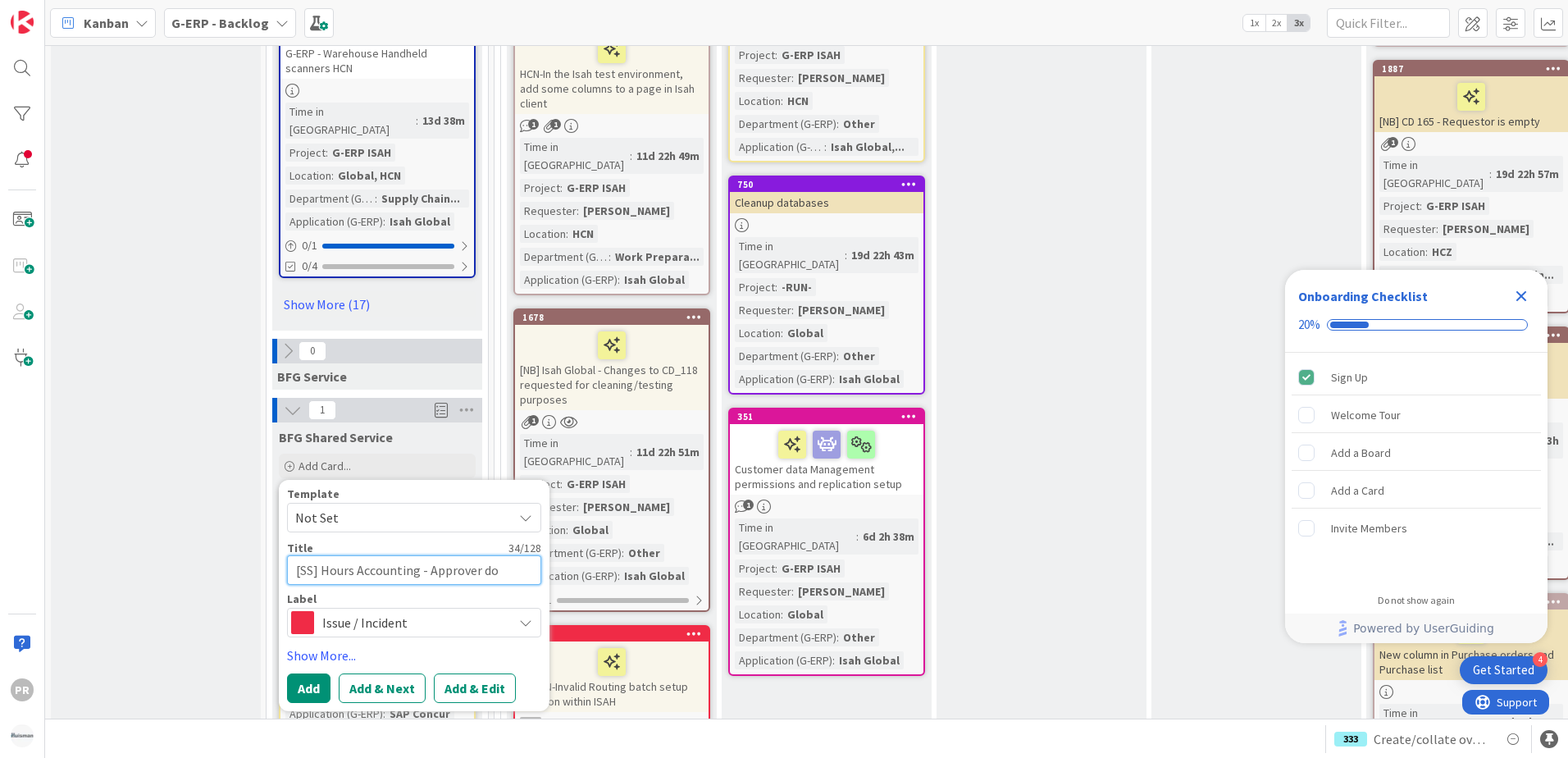
type textarea "[SS] Hours Accounting - Approver doe"
type textarea "x"
type textarea "[SS] Hours Accounting - Approver doesn"
type textarea "x"
type textarea "[SS] Hours Accounting - Approver doesn'"
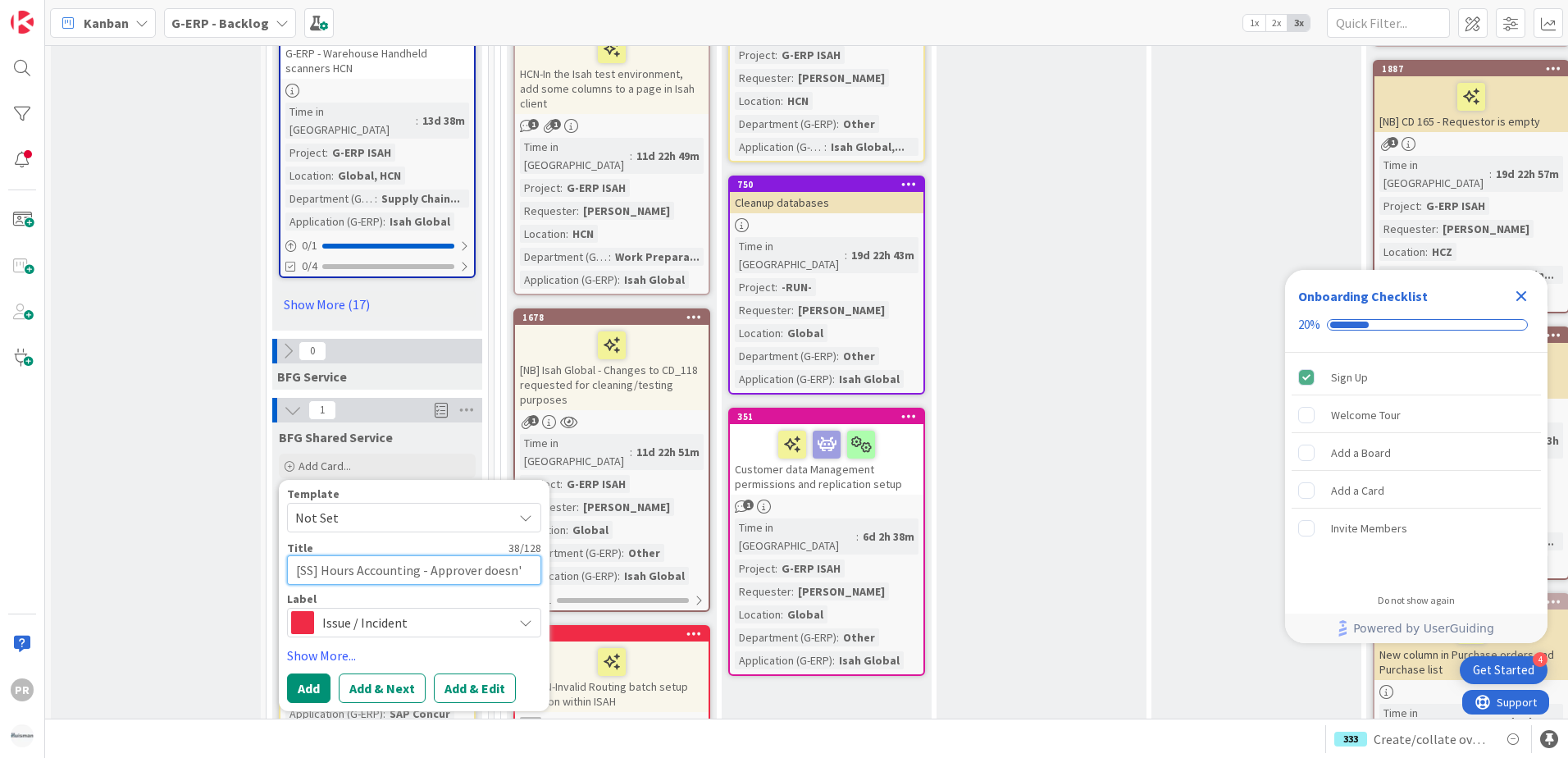
type textarea "x"
type textarea "[SS] Hours Accounting - Approver doesn't"
type textarea "x"
type textarea "[SS] Hours Accounting - Approver doesn't"
type textarea "x"
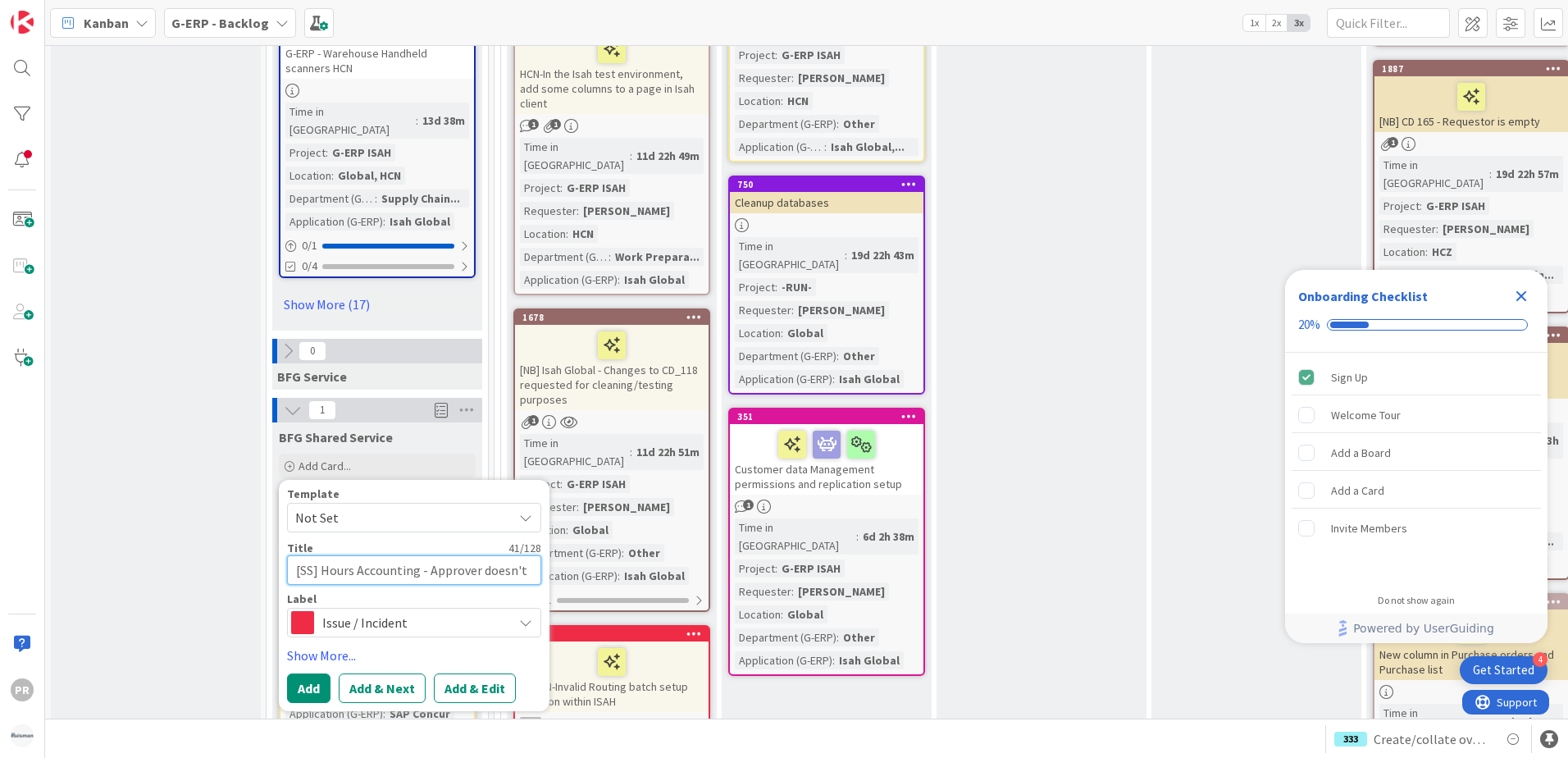
type textarea "[SS] Hours Accounting - Approver doesn't s"
type textarea "x"
type textarea "[SS] Hours Accounting - Approver doesn't se"
type textarea "x"
type textarea "[SS] Hours Accounting - Approver doesn't see"
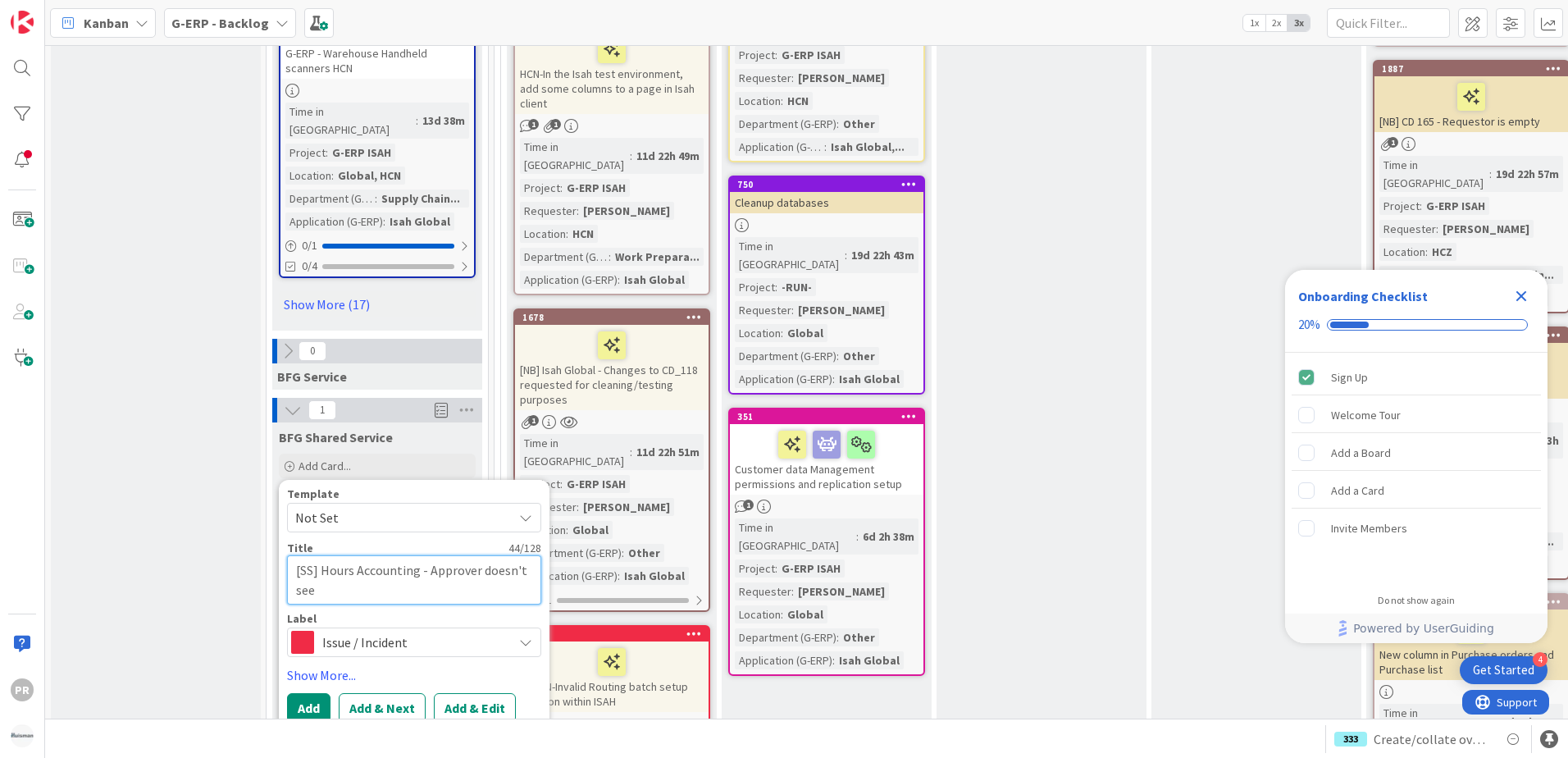
type textarea "x"
type textarea "[SS] Hours Accounting - Approver doesn't see"
type textarea "x"
type textarea "[SS] Hours Accounting - Approver doesn't see t"
type textarea "x"
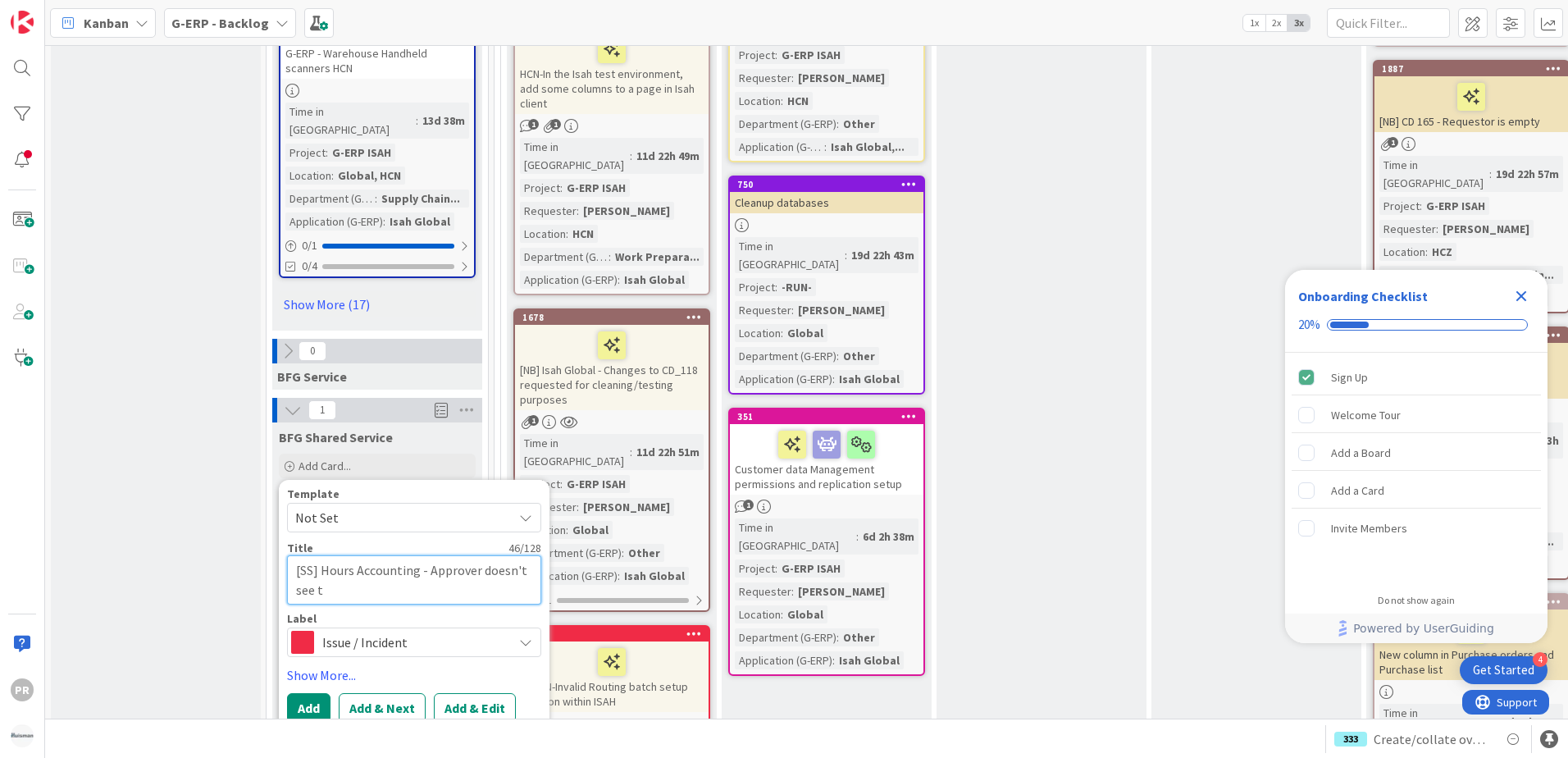
type textarea "[SS] Hours Accounting - Approver doesn't see"
type textarea "x"
type textarea "[SS] Hours Accounting - Approver doesn't see T"
type textarea "x"
type textarea "[SS] Hours Accounting - Approver doesn't see Ti"
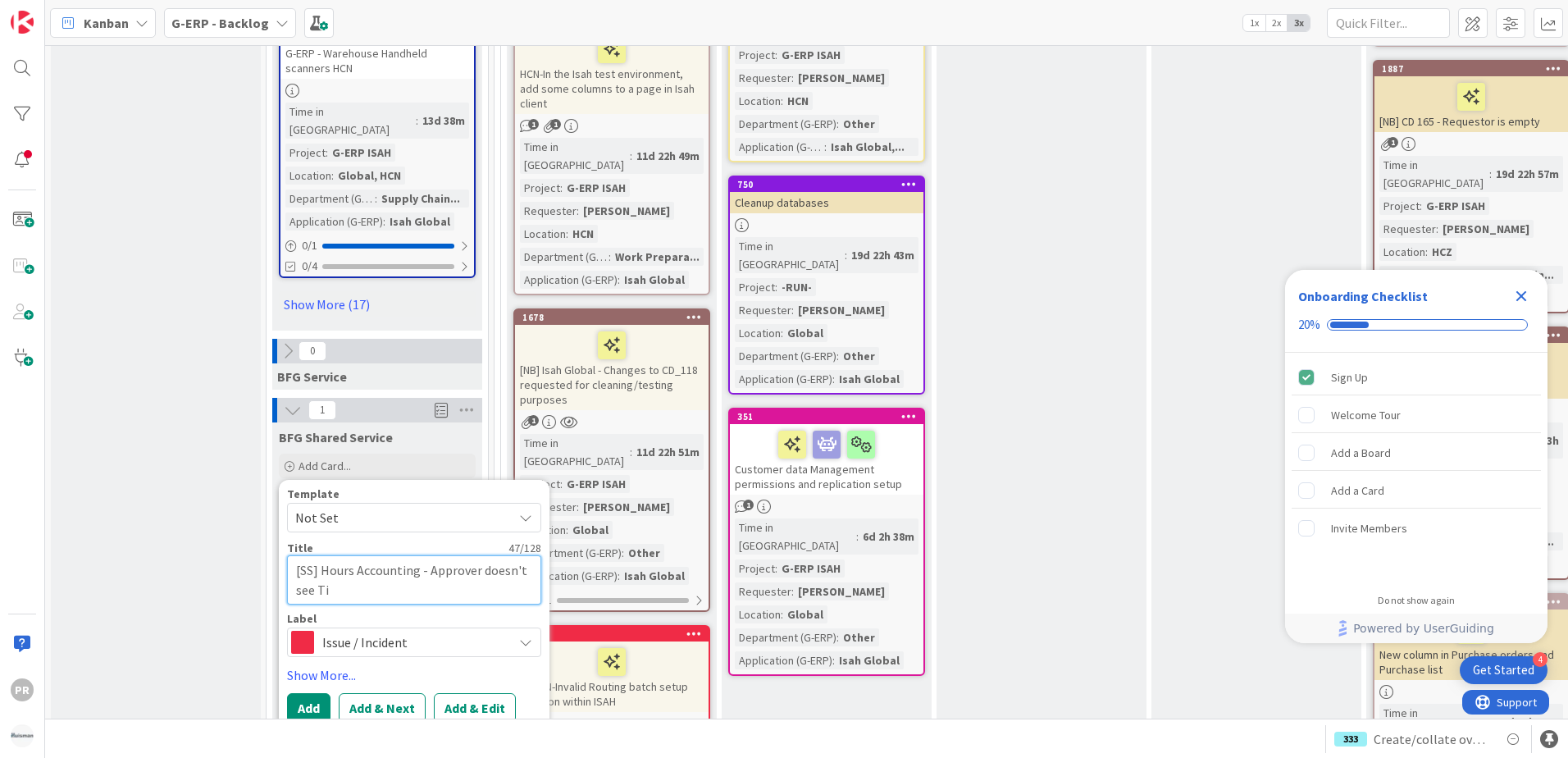
type textarea "x"
type textarea "[SS] Hours Accounting - Approver doesn't see [PERSON_NAME]"
type textarea "x"
type textarea "[SS] Hours Accounting - Approver doesn't see Time"
type textarea "x"
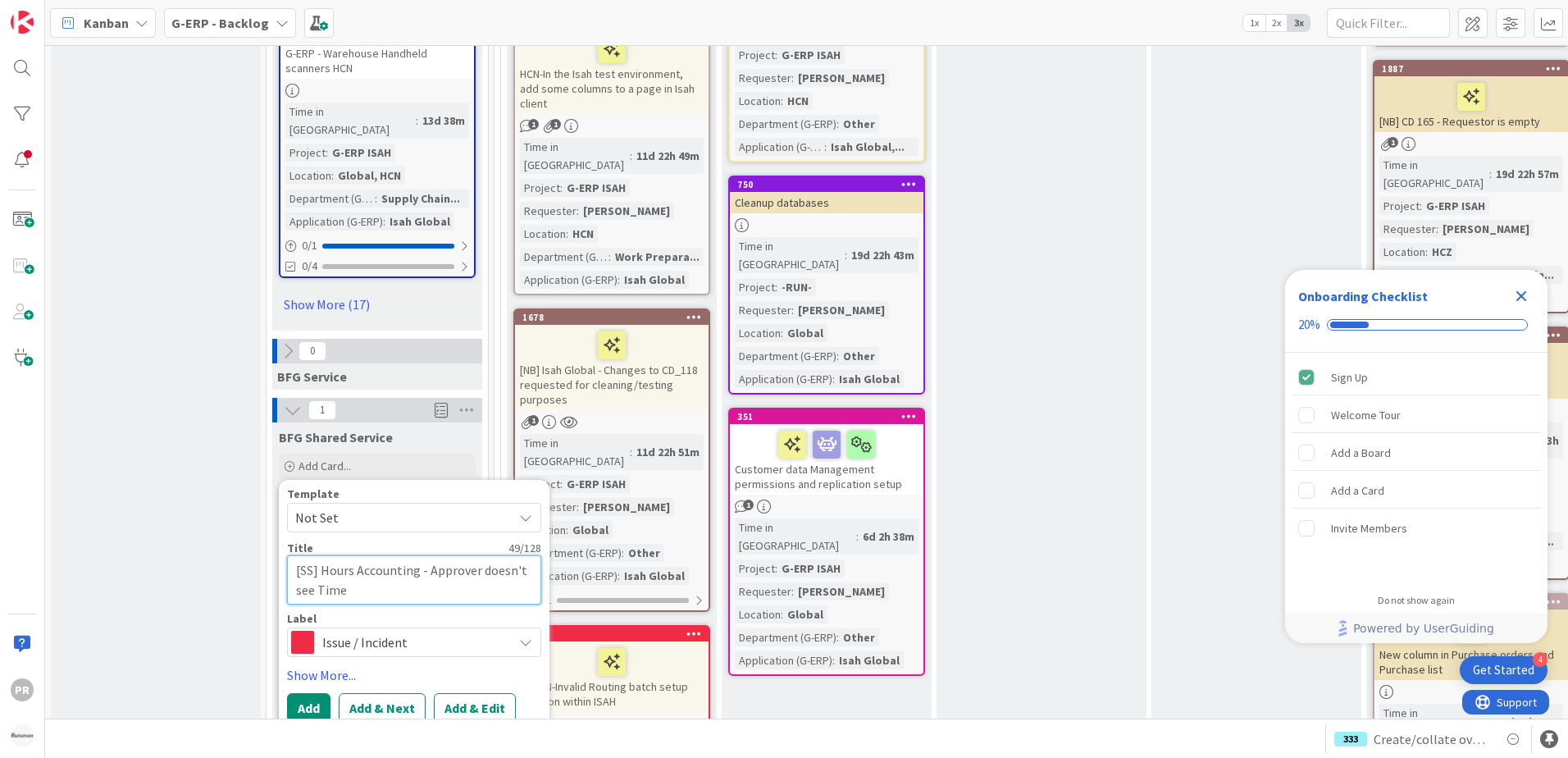
type textarea "[SS] Hours Accounting - Approver doesn't see Times"
type textarea "x"
type textarea "[SS] Hours Accounting - Approver doesn't see Timesh"
type textarea "x"
type textarea "[SS] Hours Accounting - Approver doesn't see Timeshe"
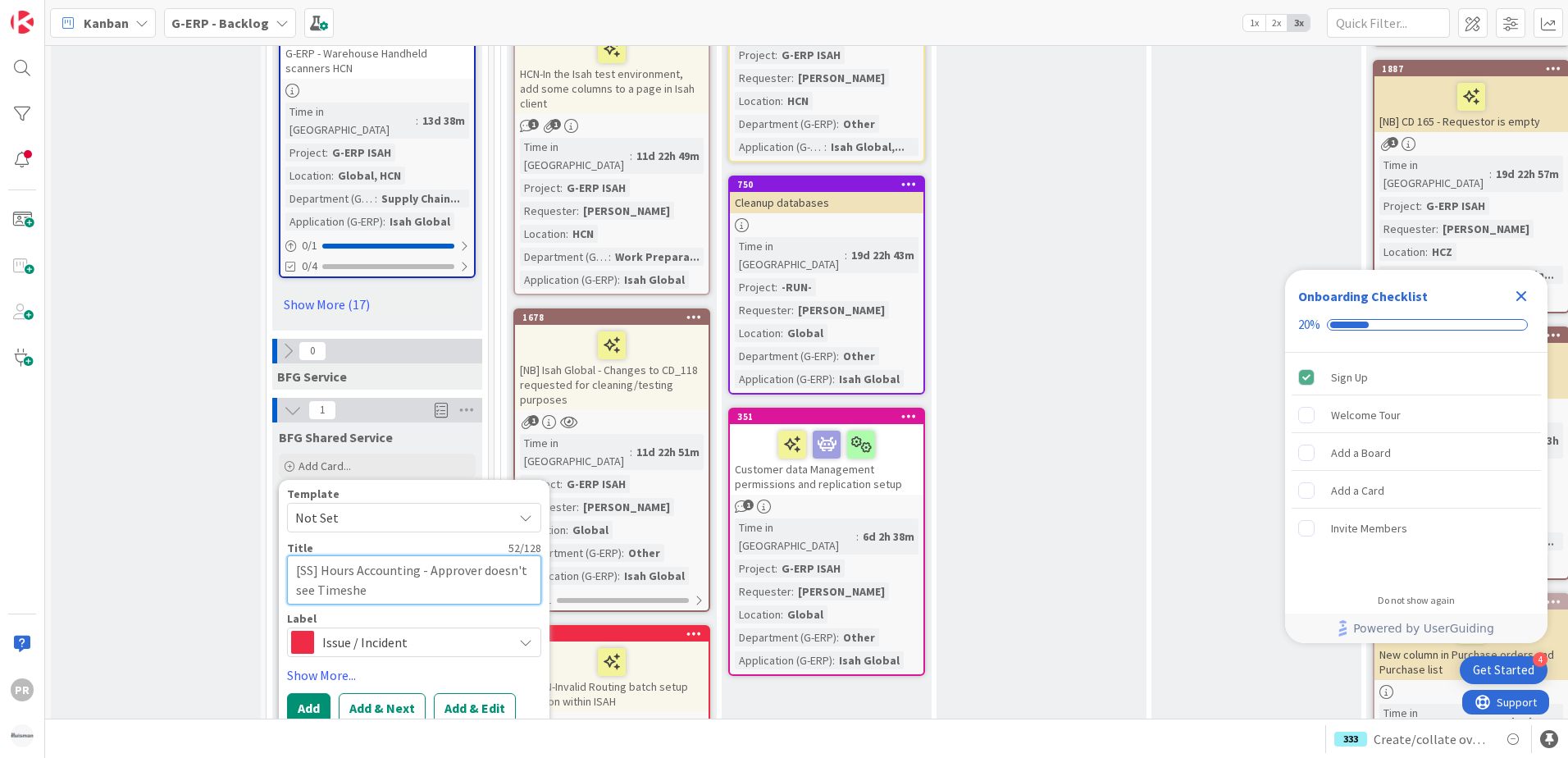
type textarea "x"
type textarea "[SS] Hours Accounting - Approver doesn't see Timeshee"
type textarea "x"
type textarea "[SS] Hours Accounting - Approver doesn't see Timesheet"
click at [447, 693] on button "Add & Edit" at bounding box center [474, 708] width 82 height 29
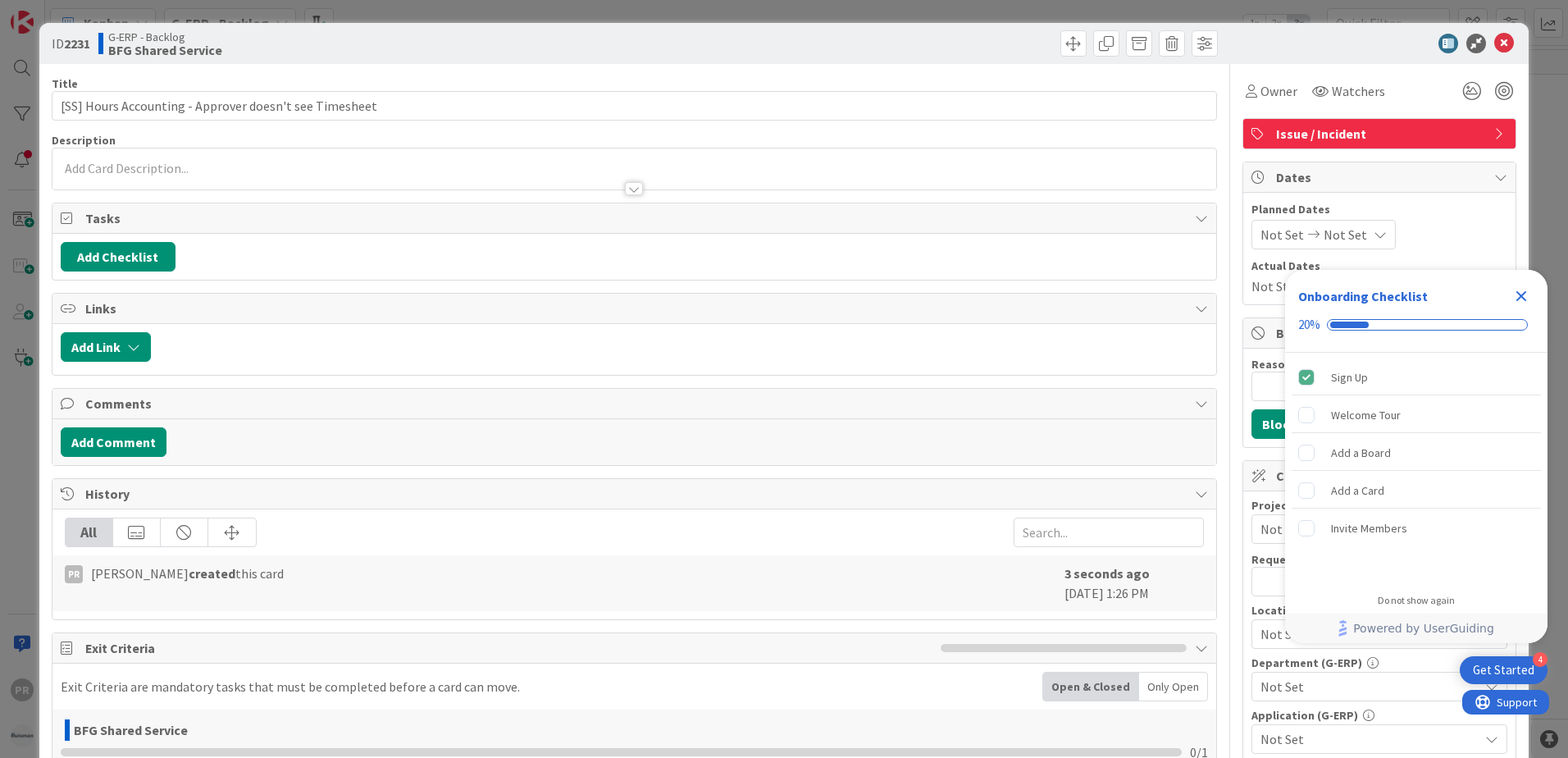
click at [1518, 298] on icon "Close Checklist" at bounding box center [1521, 296] width 10 height 10
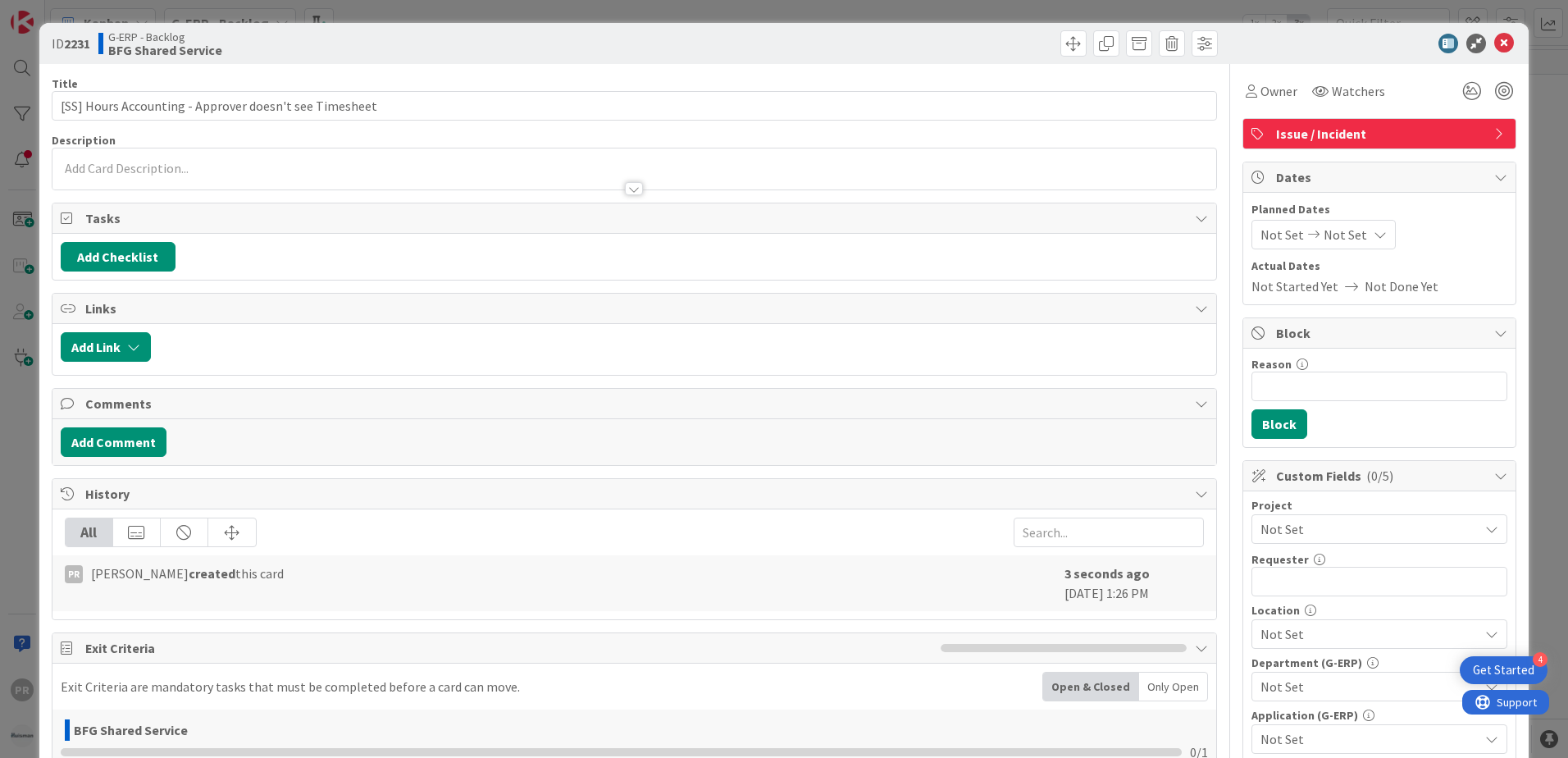
click at [1327, 522] on span "Not Set" at bounding box center [1365, 529] width 210 height 23
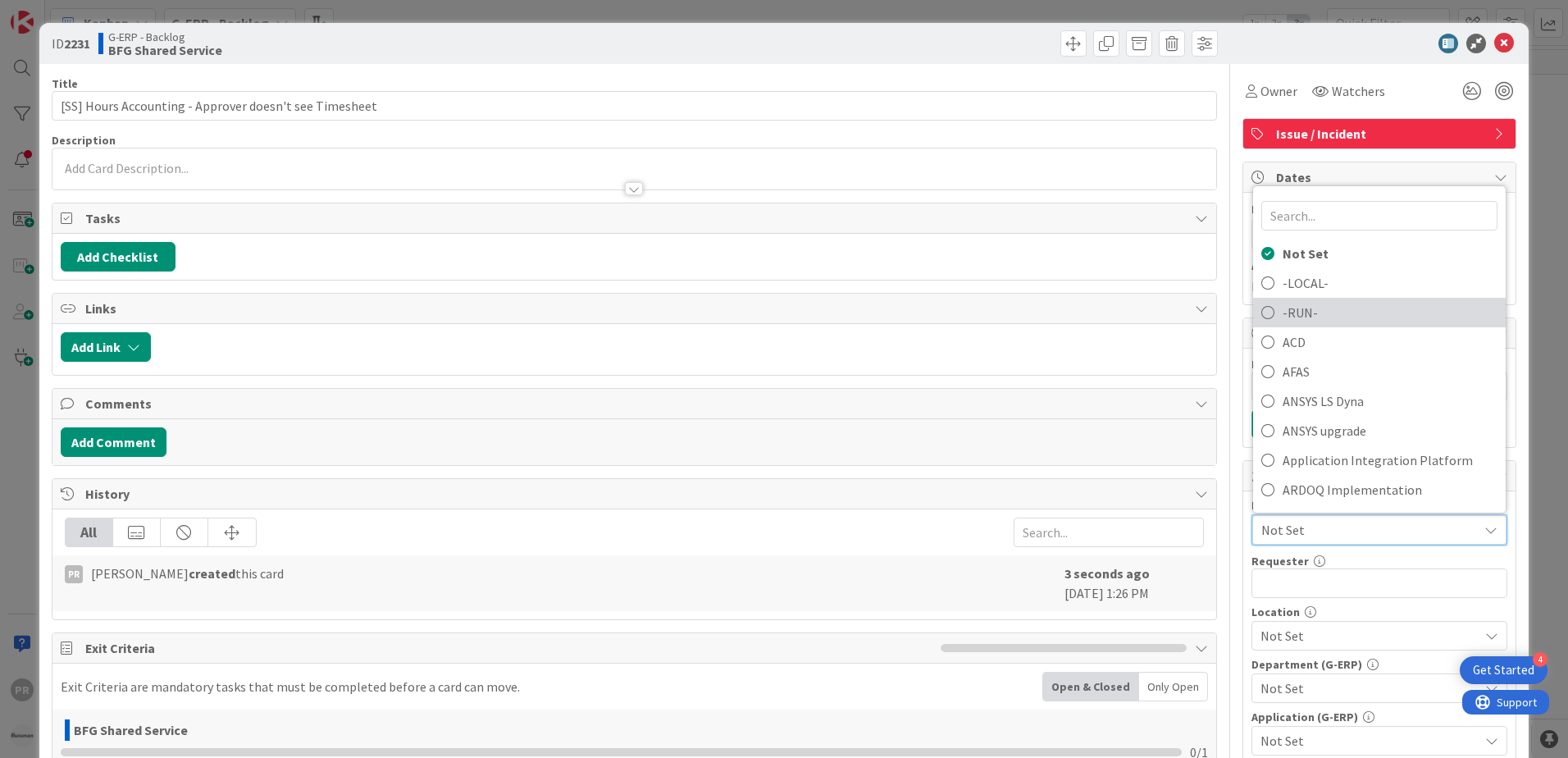
drag, startPoint x: 1294, startPoint y: 318, endPoint x: 1295, endPoint y: 327, distance: 9.1
click at [1294, 318] on span "-RUN-" at bounding box center [1390, 312] width 215 height 24
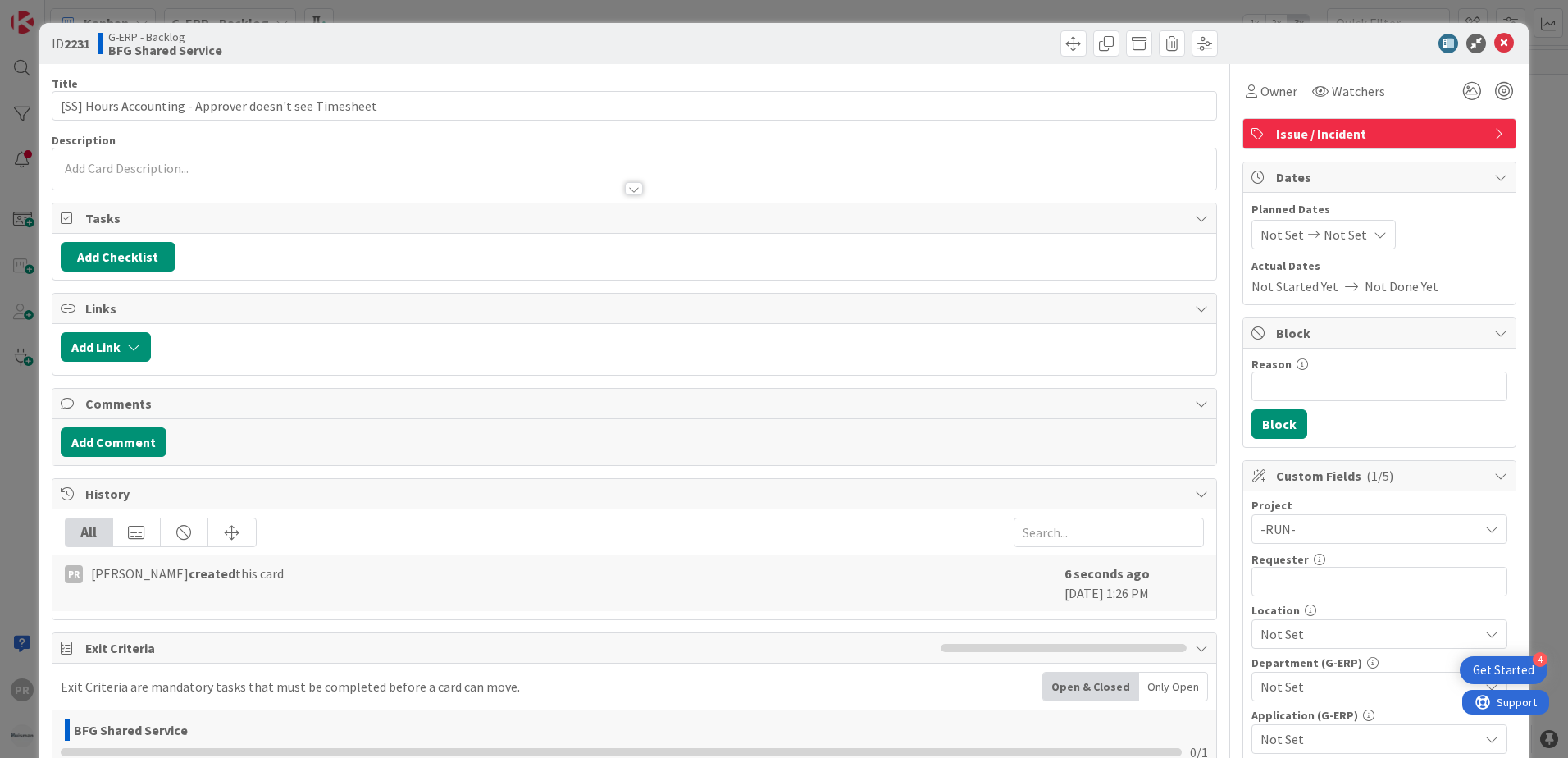
click at [1297, 524] on span "-RUN-" at bounding box center [1365, 529] width 210 height 23
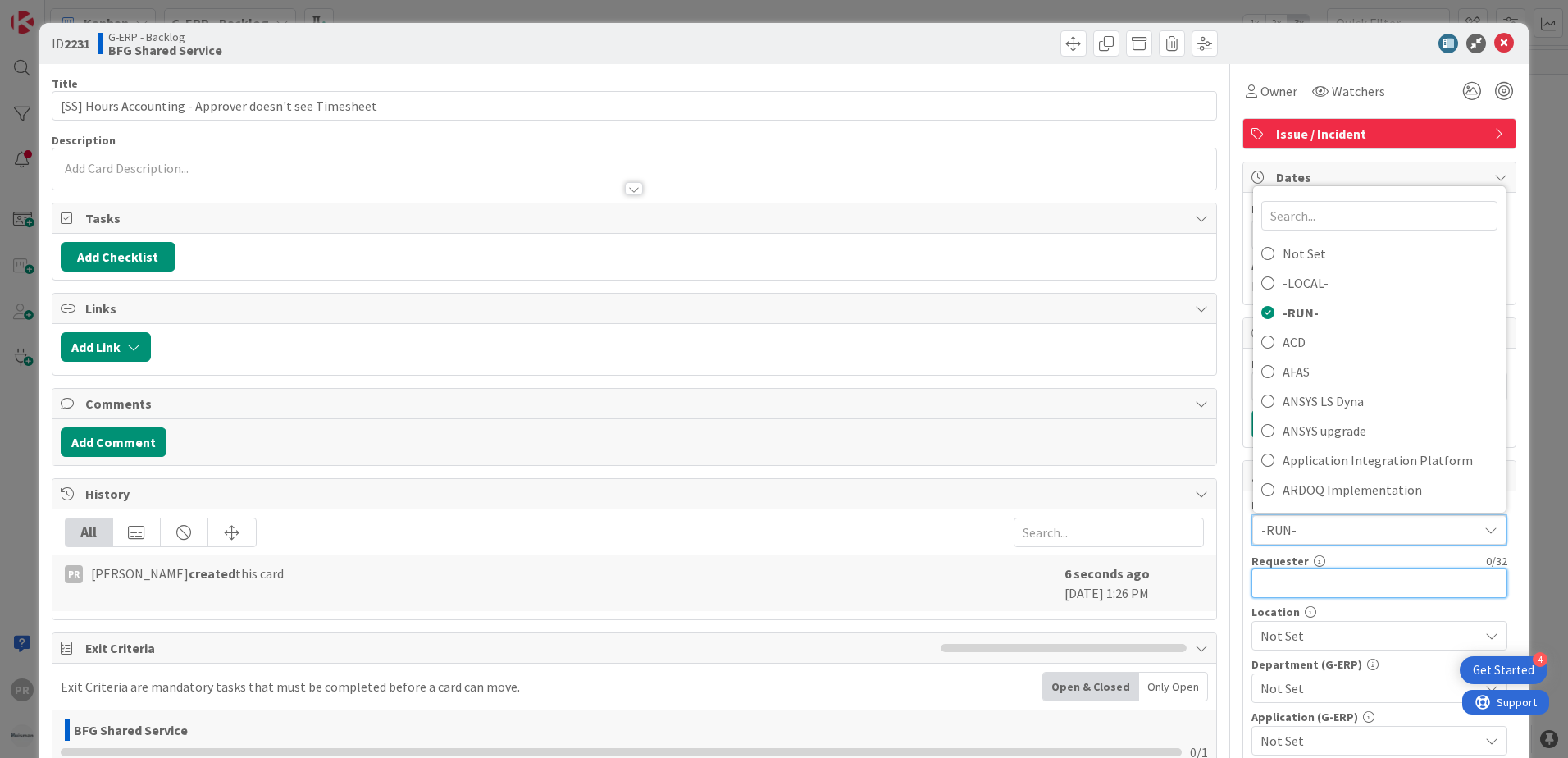
click at [1310, 592] on input "text" at bounding box center [1379, 583] width 256 height 29
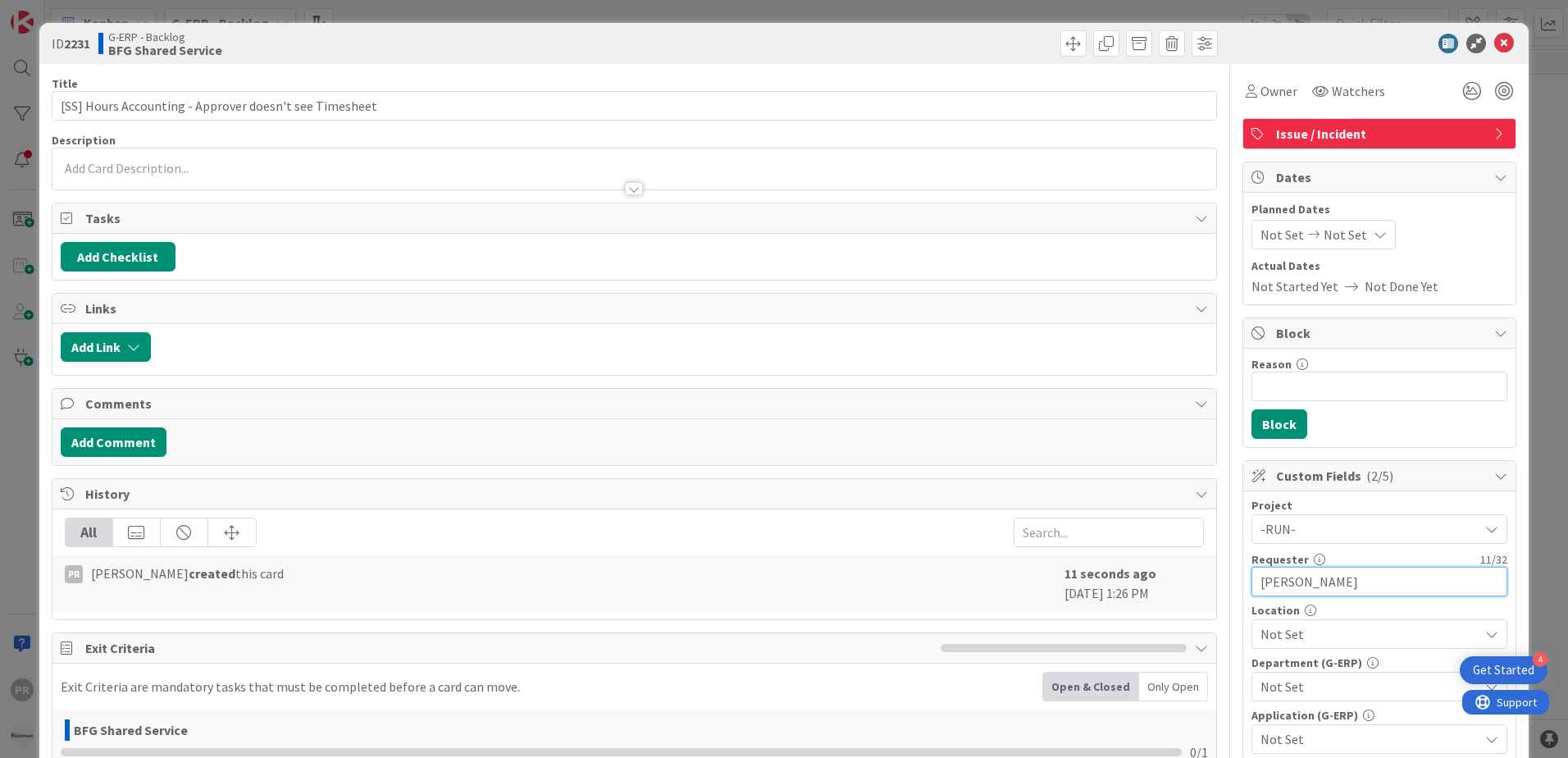
type input "Jamie Zhang"
click at [1297, 634] on span "Not Set" at bounding box center [1369, 633] width 218 height 20
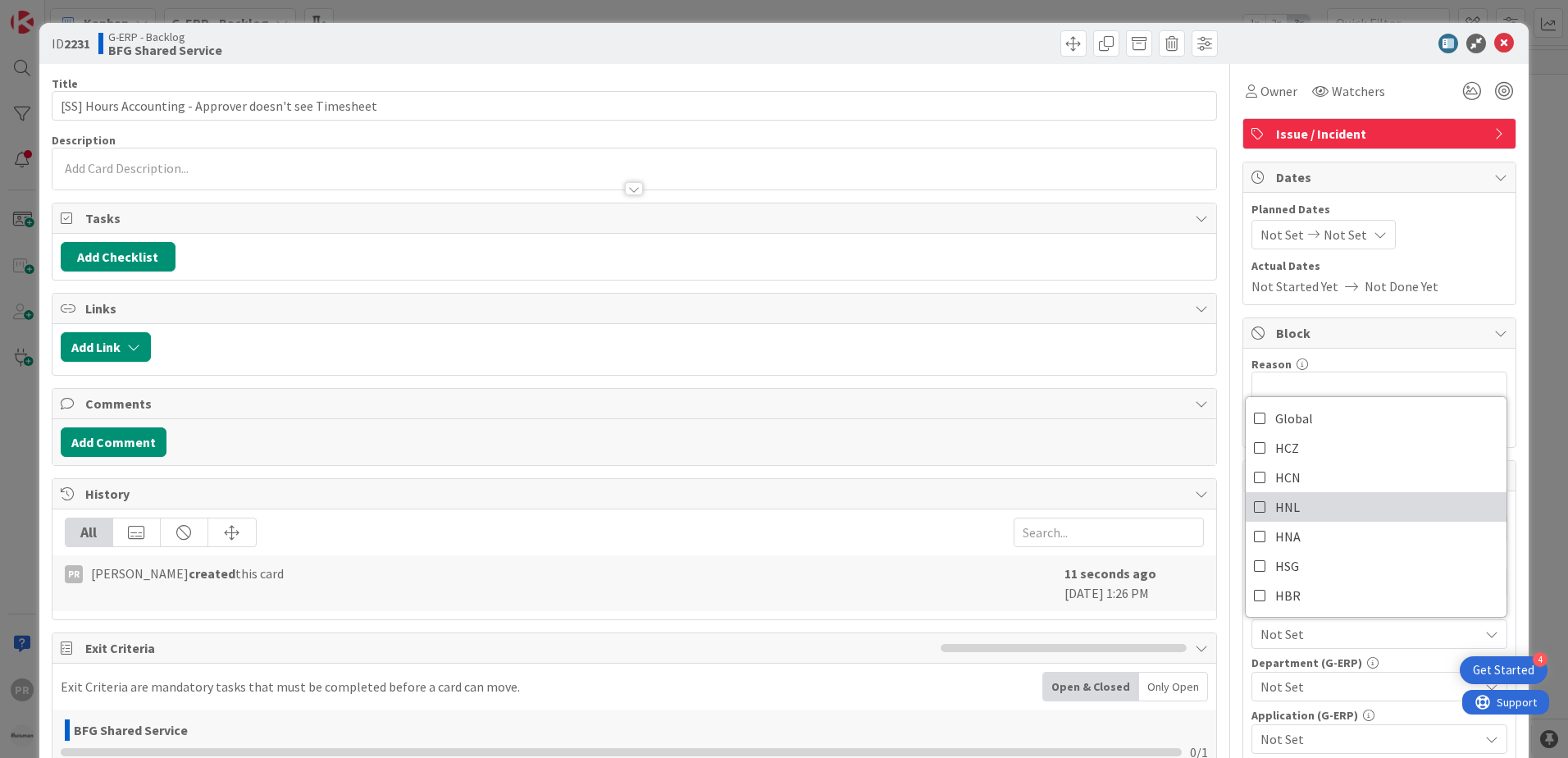
click at [1312, 504] on link "HNL" at bounding box center [1375, 507] width 260 height 29
click at [1301, 690] on span "Not Set" at bounding box center [1369, 686] width 218 height 20
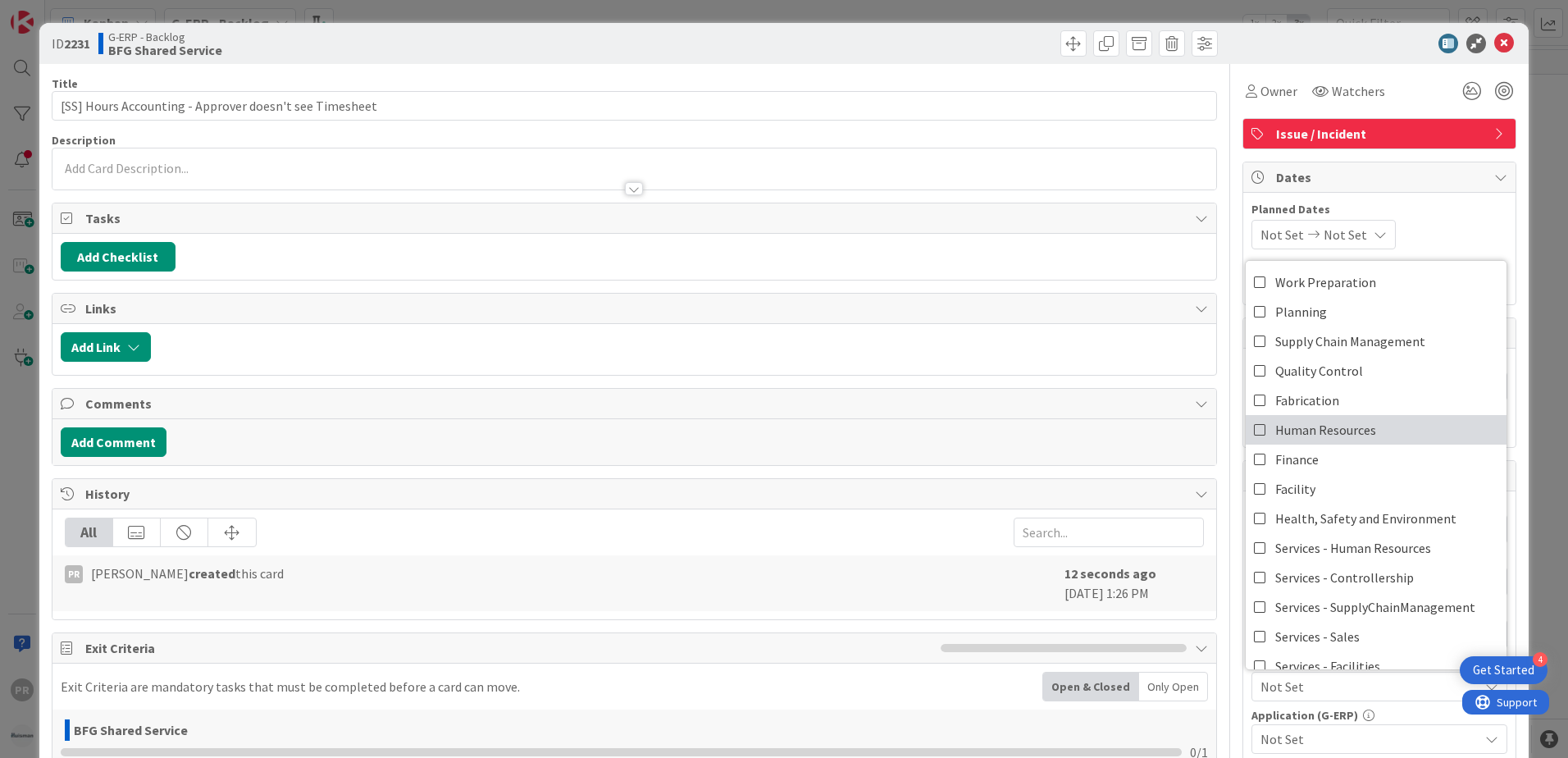
click at [1291, 434] on span "Human Resources" at bounding box center [1326, 429] width 101 height 24
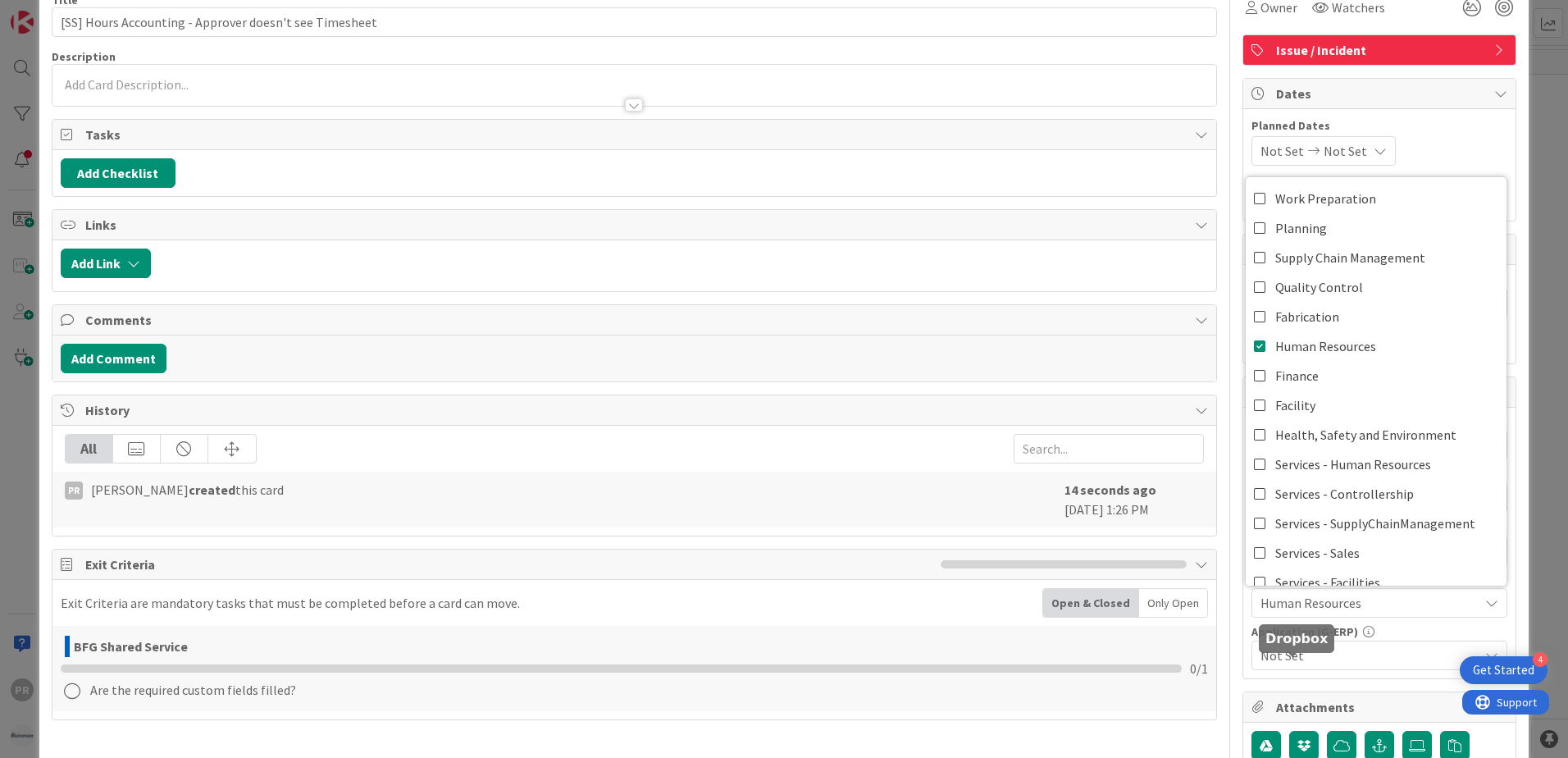
scroll to position [164, 0]
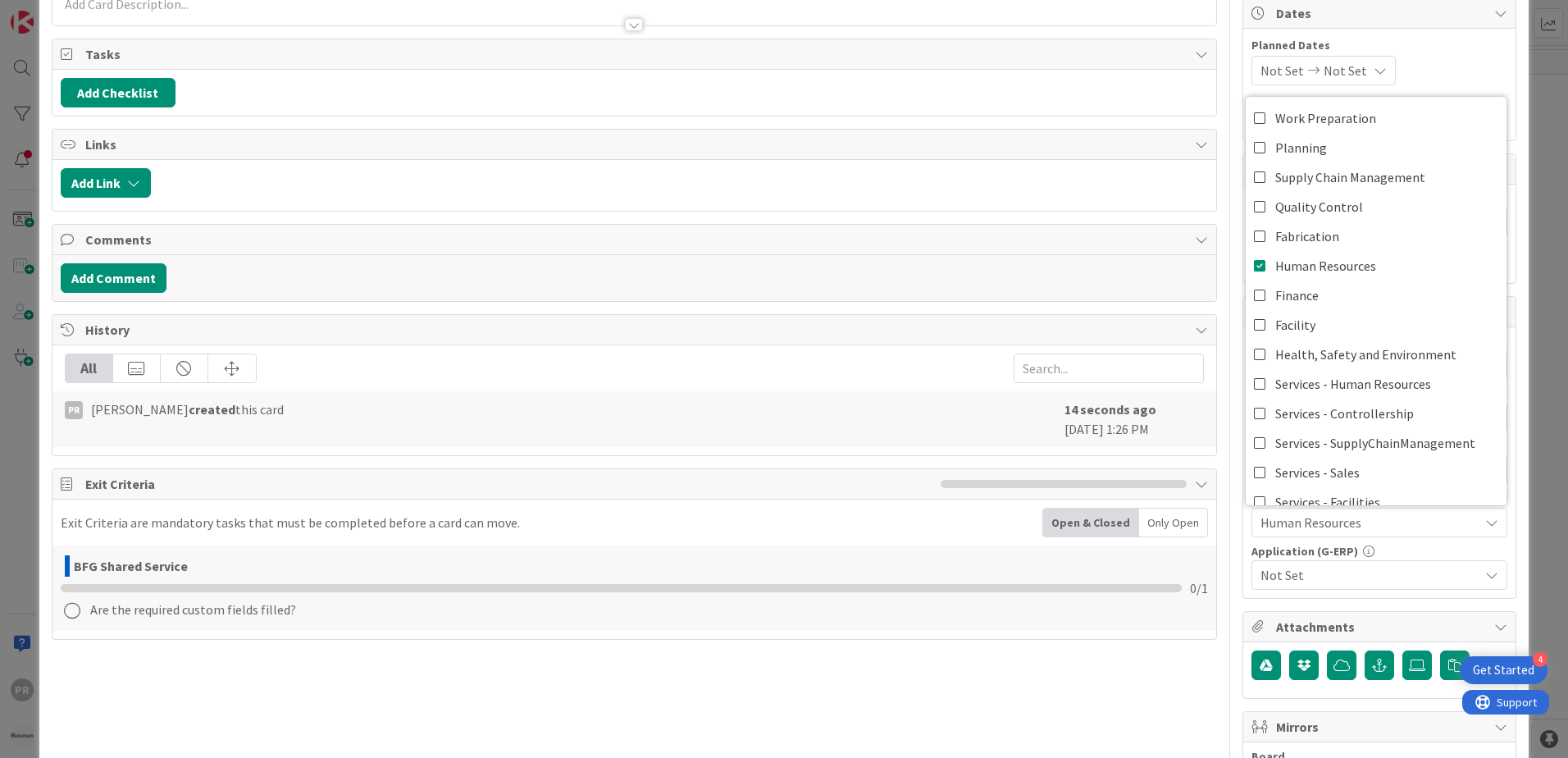
click at [1305, 576] on span "Not Set" at bounding box center [1369, 575] width 218 height 20
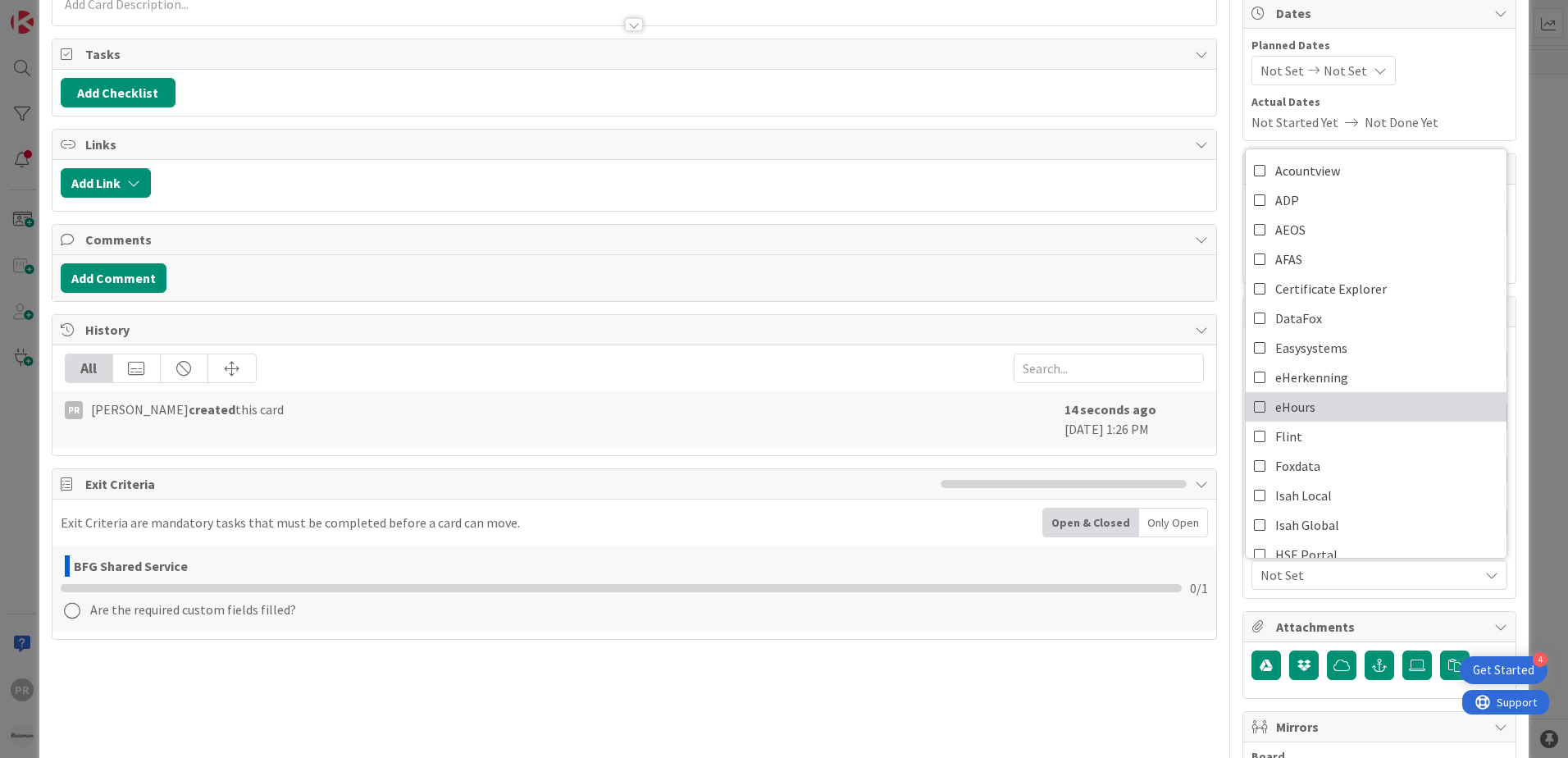
click at [1296, 414] on span "eHours" at bounding box center [1295, 407] width 40 height 24
click at [1336, 575] on span "eHours" at bounding box center [1369, 575] width 218 height 20
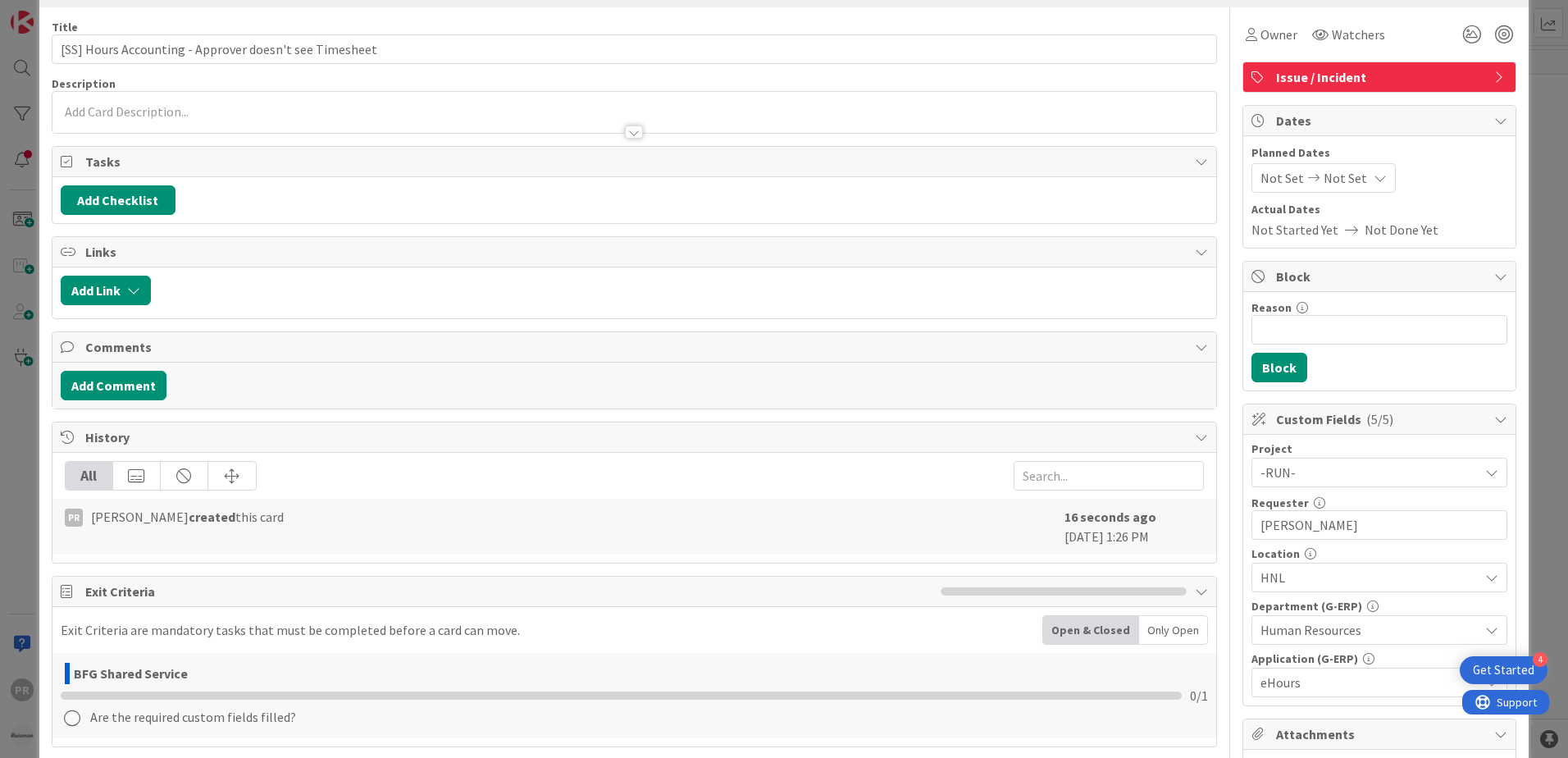
scroll to position [0, 0]
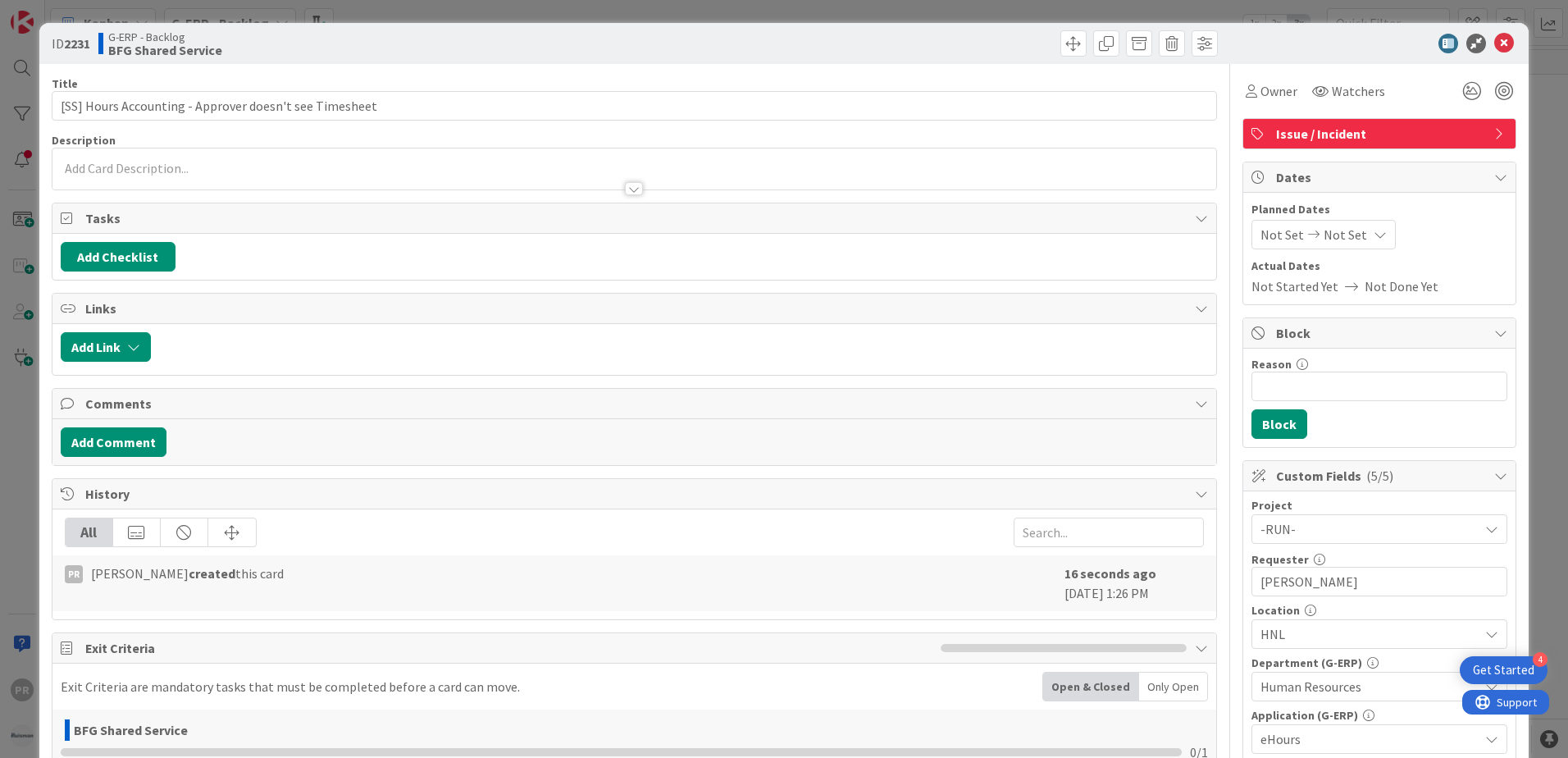
click at [290, 170] on p at bounding box center [634, 169] width 1147 height 19
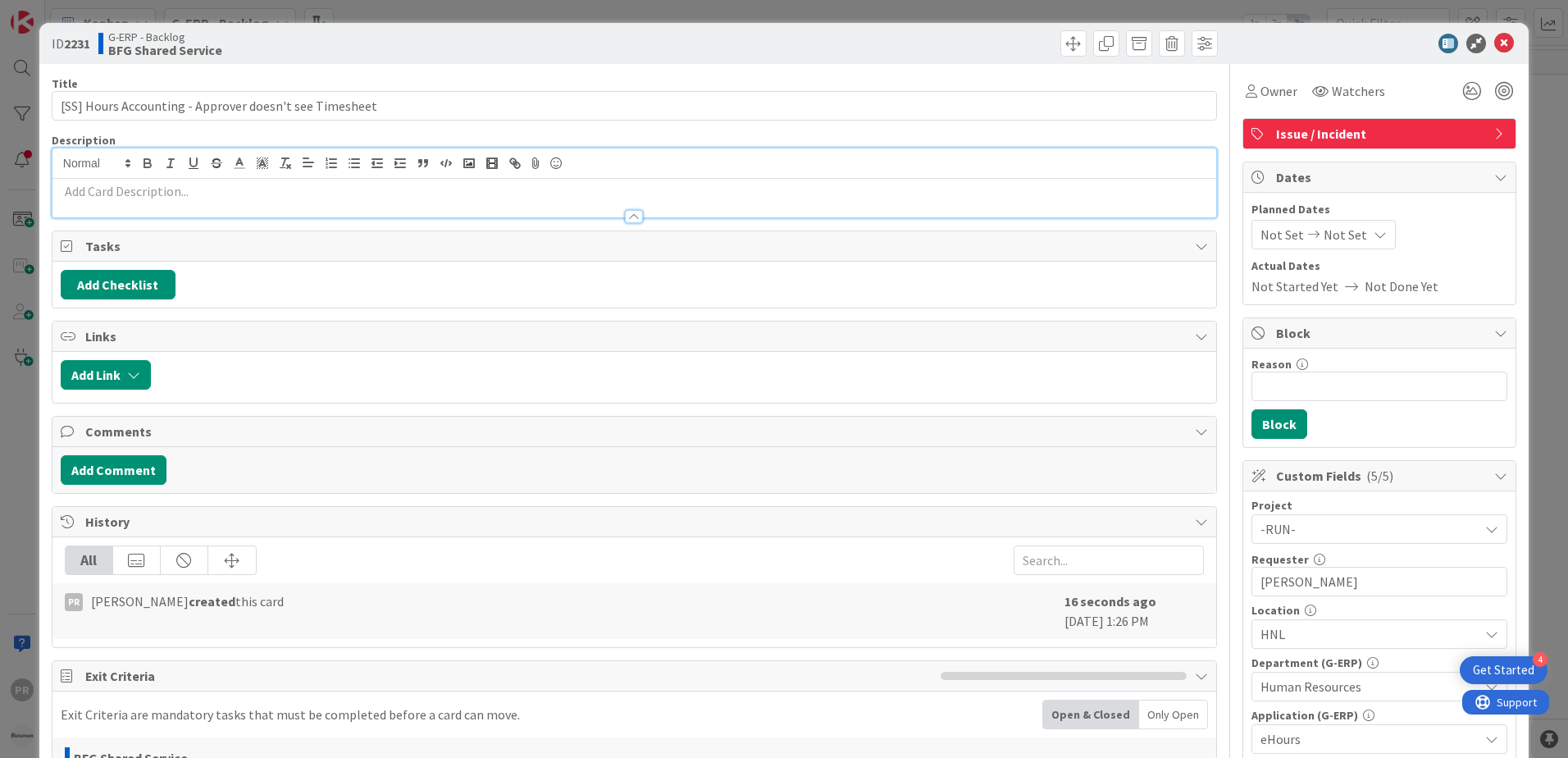
click at [255, 190] on p at bounding box center [634, 191] width 1147 height 19
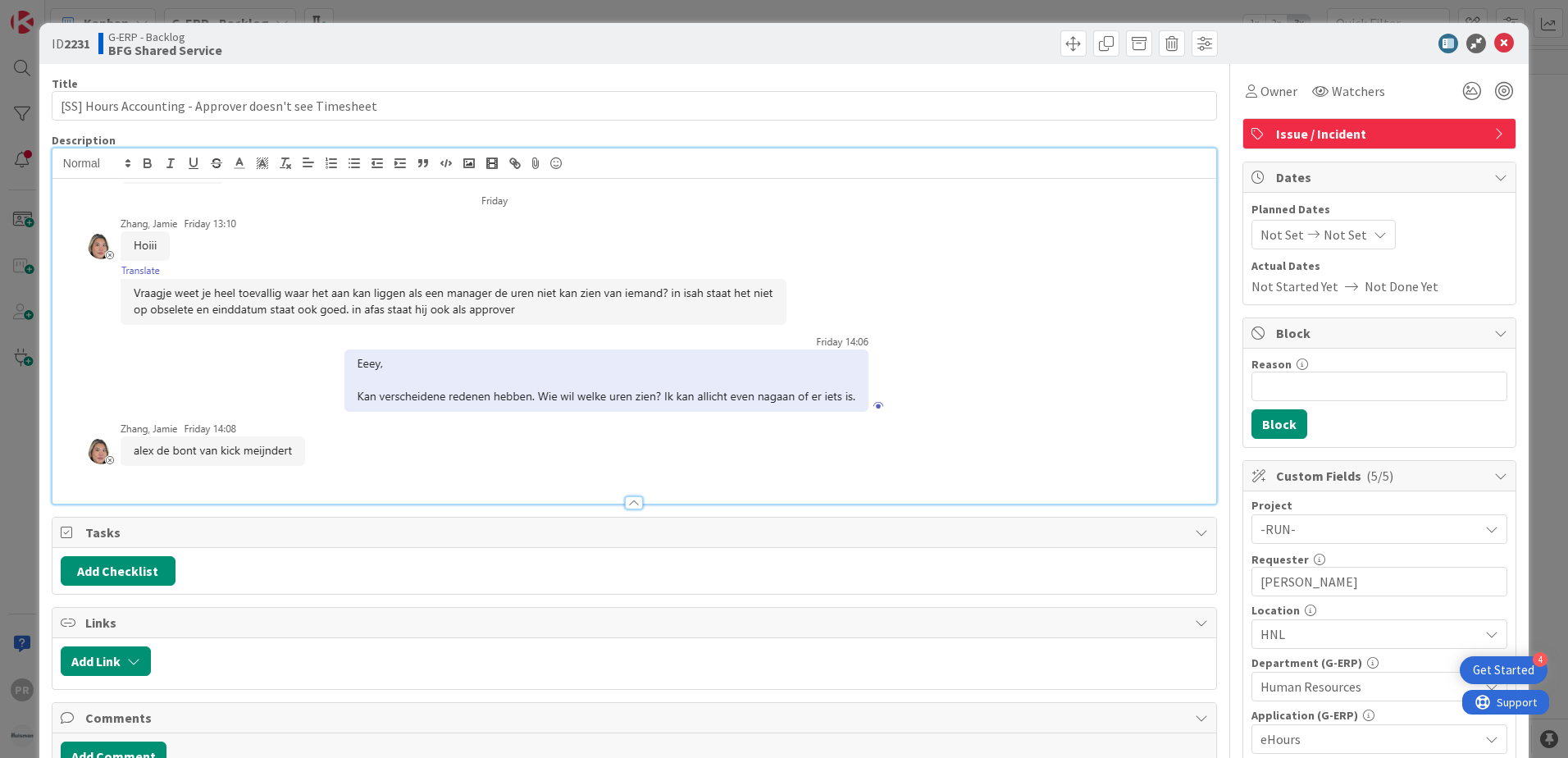
click at [907, 196] on p at bounding box center [634, 334] width 1147 height 305
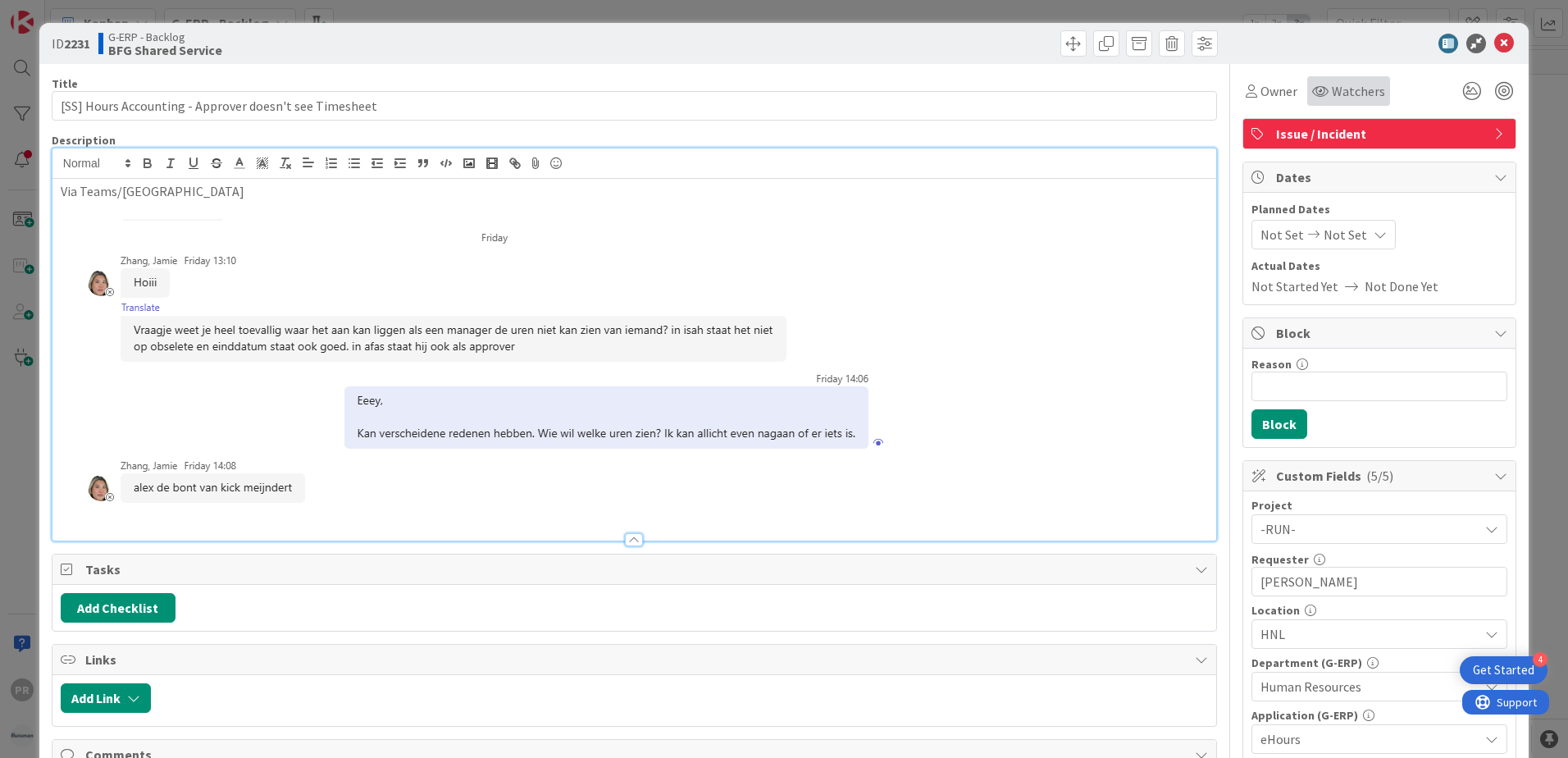
click at [1339, 85] on span "Watchers" at bounding box center [1359, 91] width 54 height 20
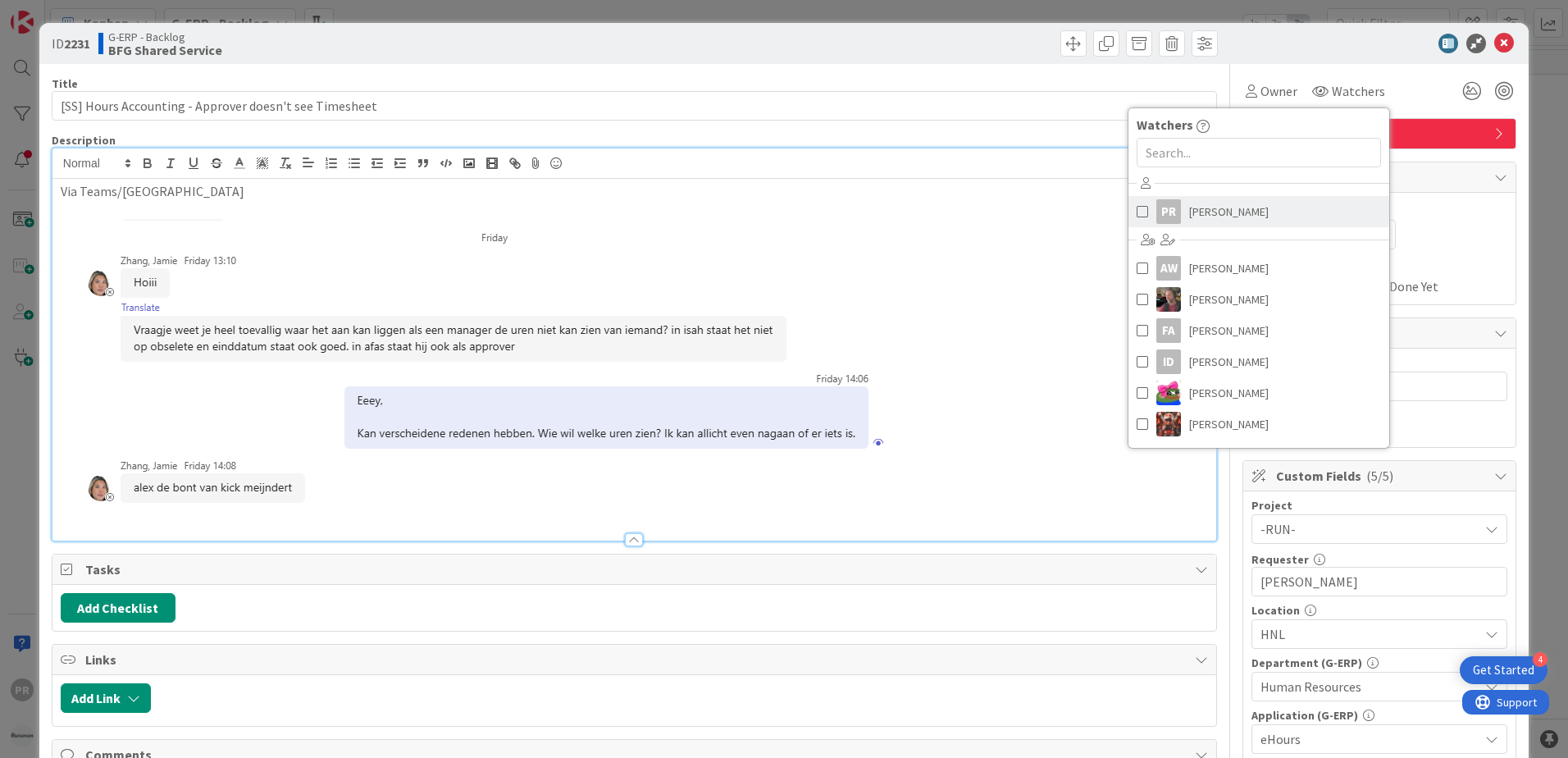
click at [1189, 205] on span "[PERSON_NAME]" at bounding box center [1229, 211] width 80 height 24
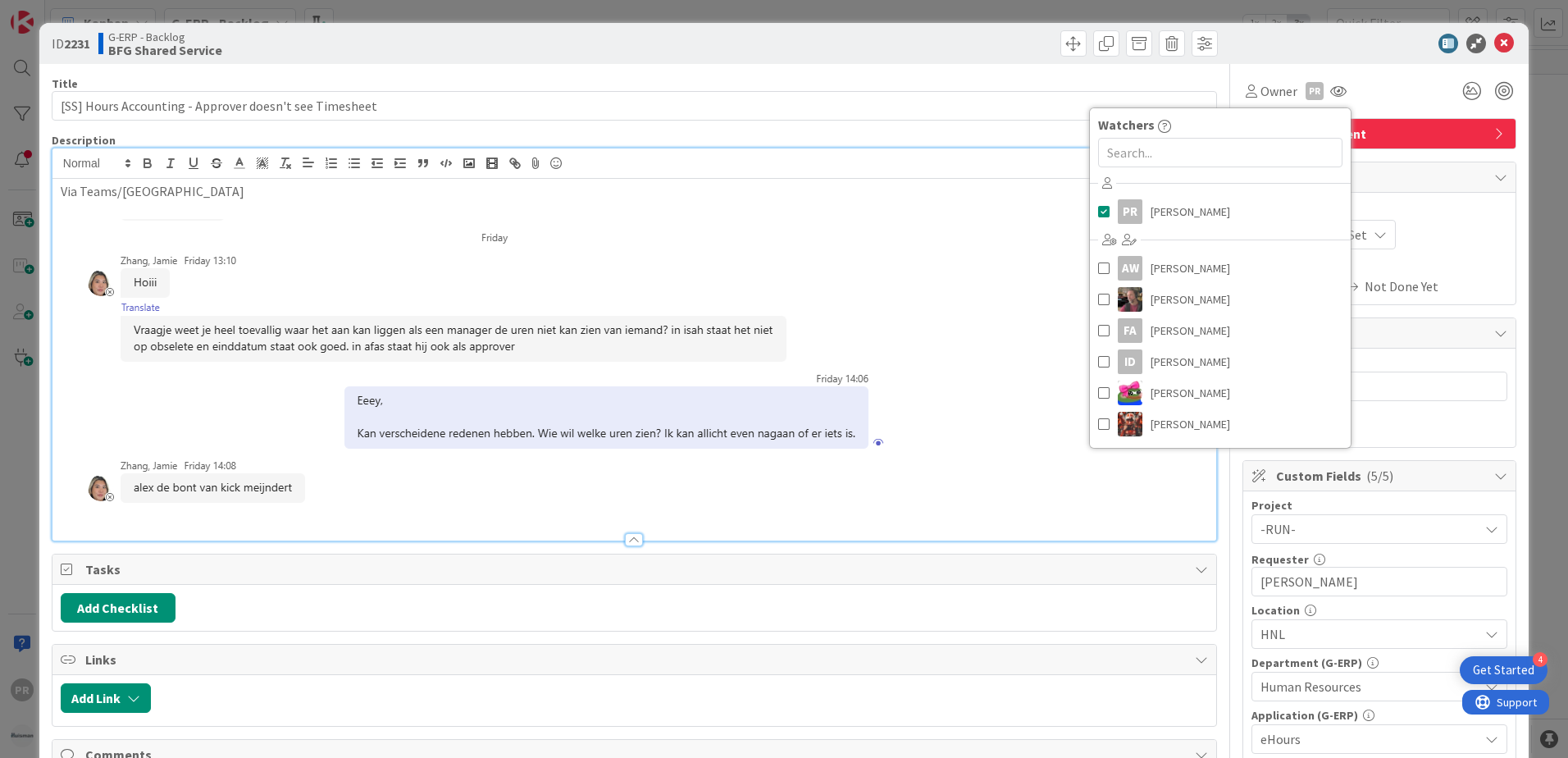
click at [1295, 39] on div at bounding box center [1371, 43] width 290 height 20
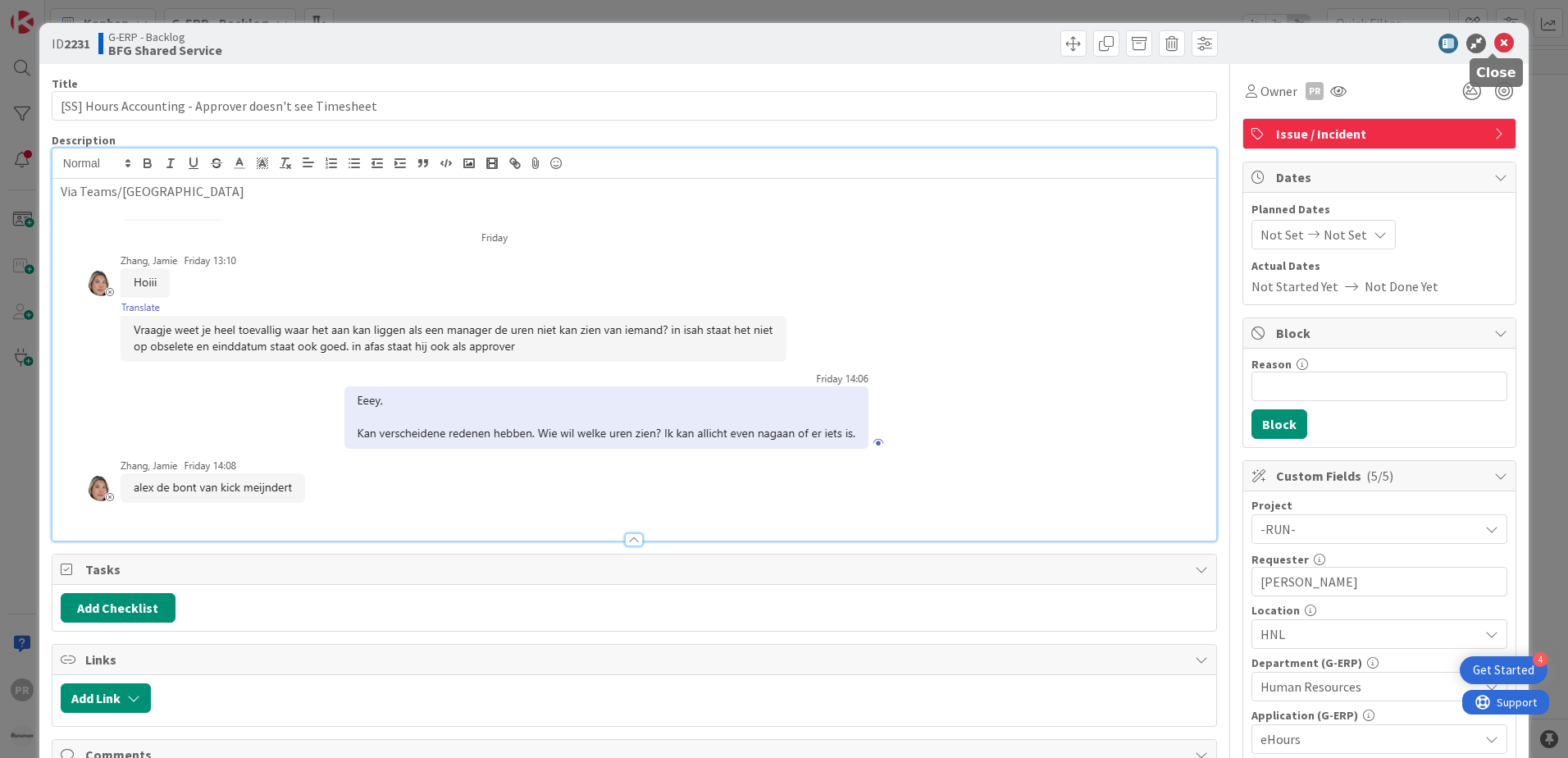
click at [1499, 49] on icon at bounding box center [1504, 43] width 20 height 20
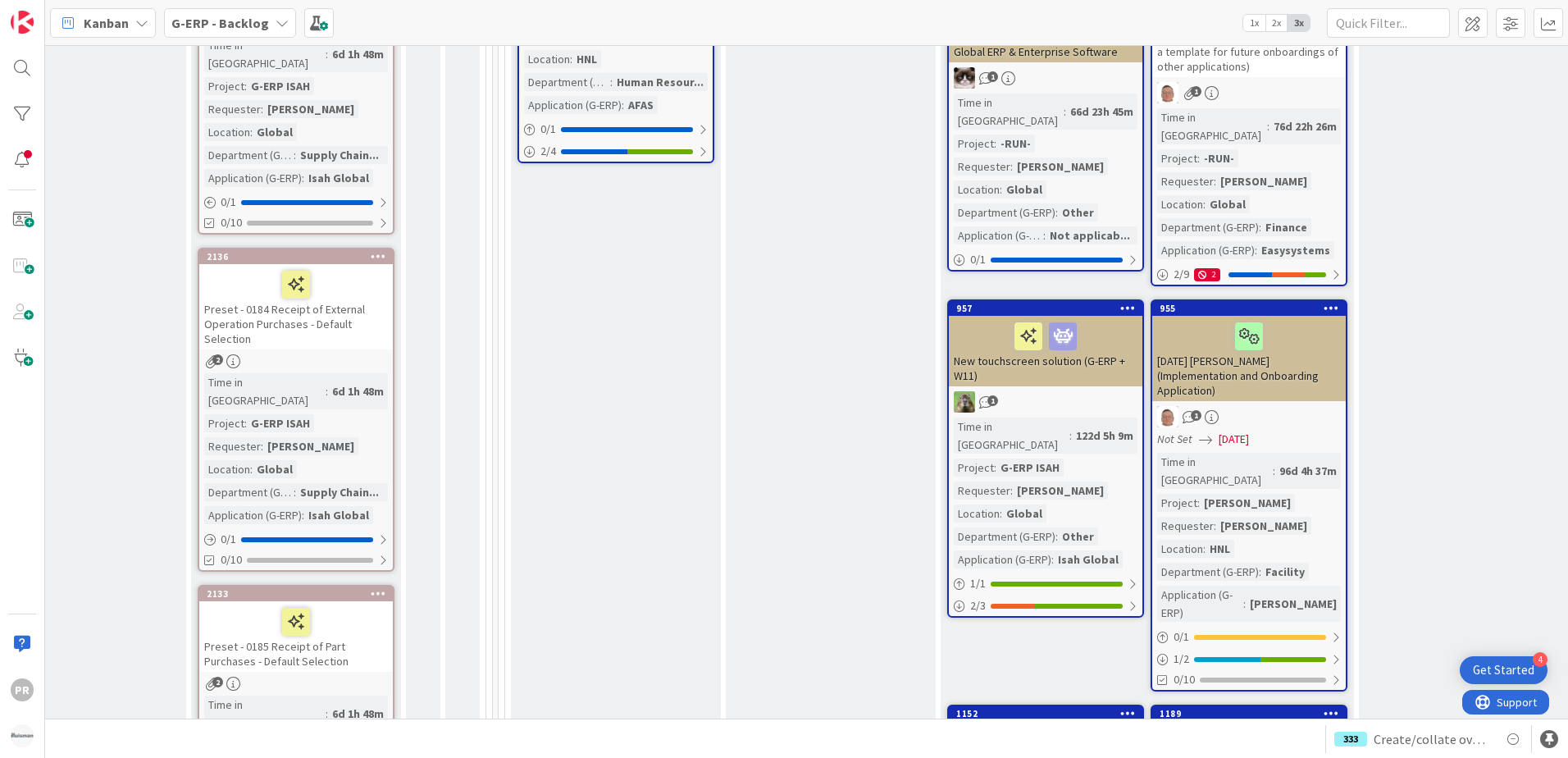
scroll to position [1558, 1175]
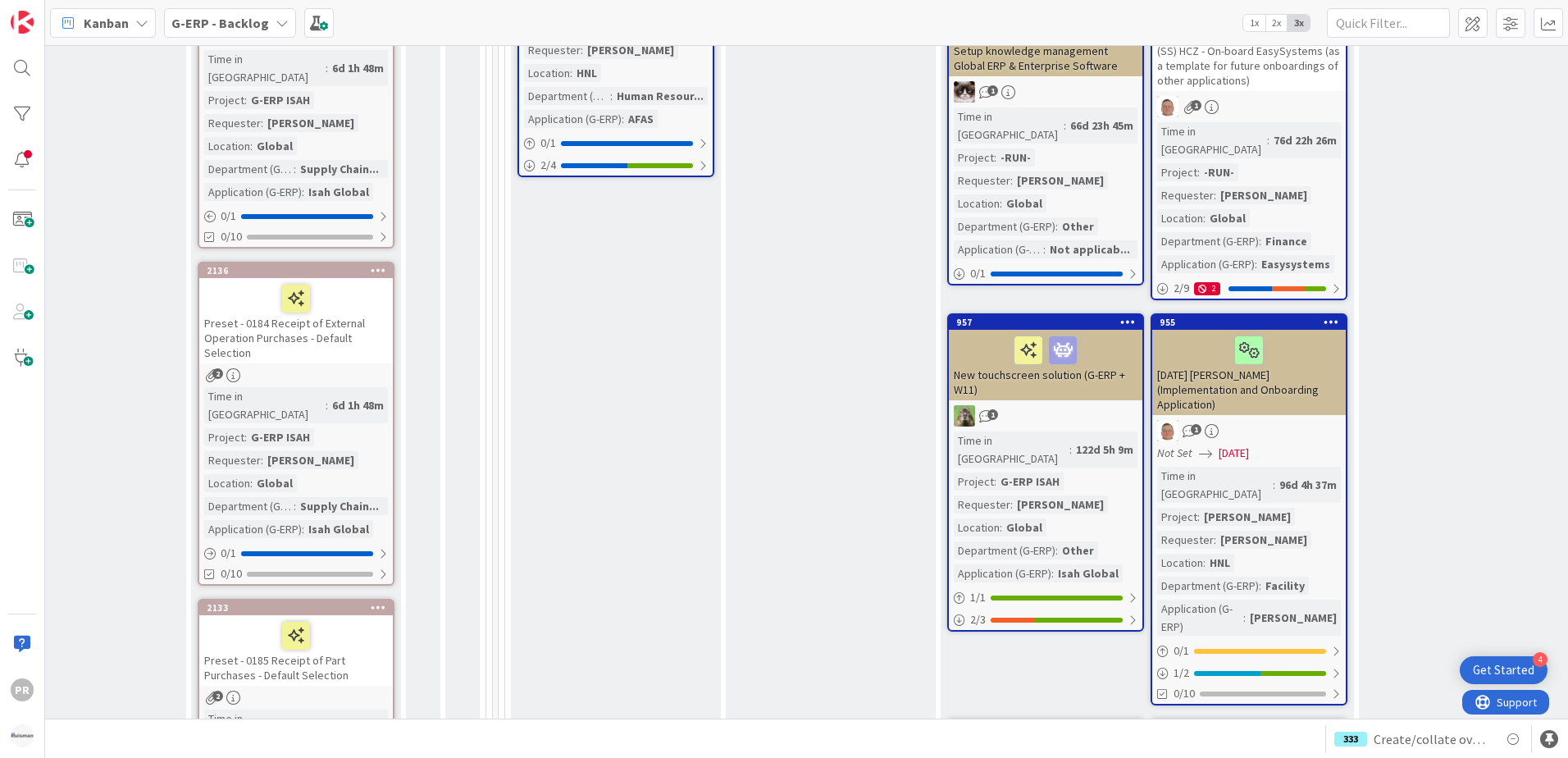
drag, startPoint x: 704, startPoint y: 704, endPoint x: 684, endPoint y: 710, distance: 20.9
click at [684, 710] on div "8 INFO This column contains information cards that should not be moved across t…" at bounding box center [806, 382] width 1523 height 673
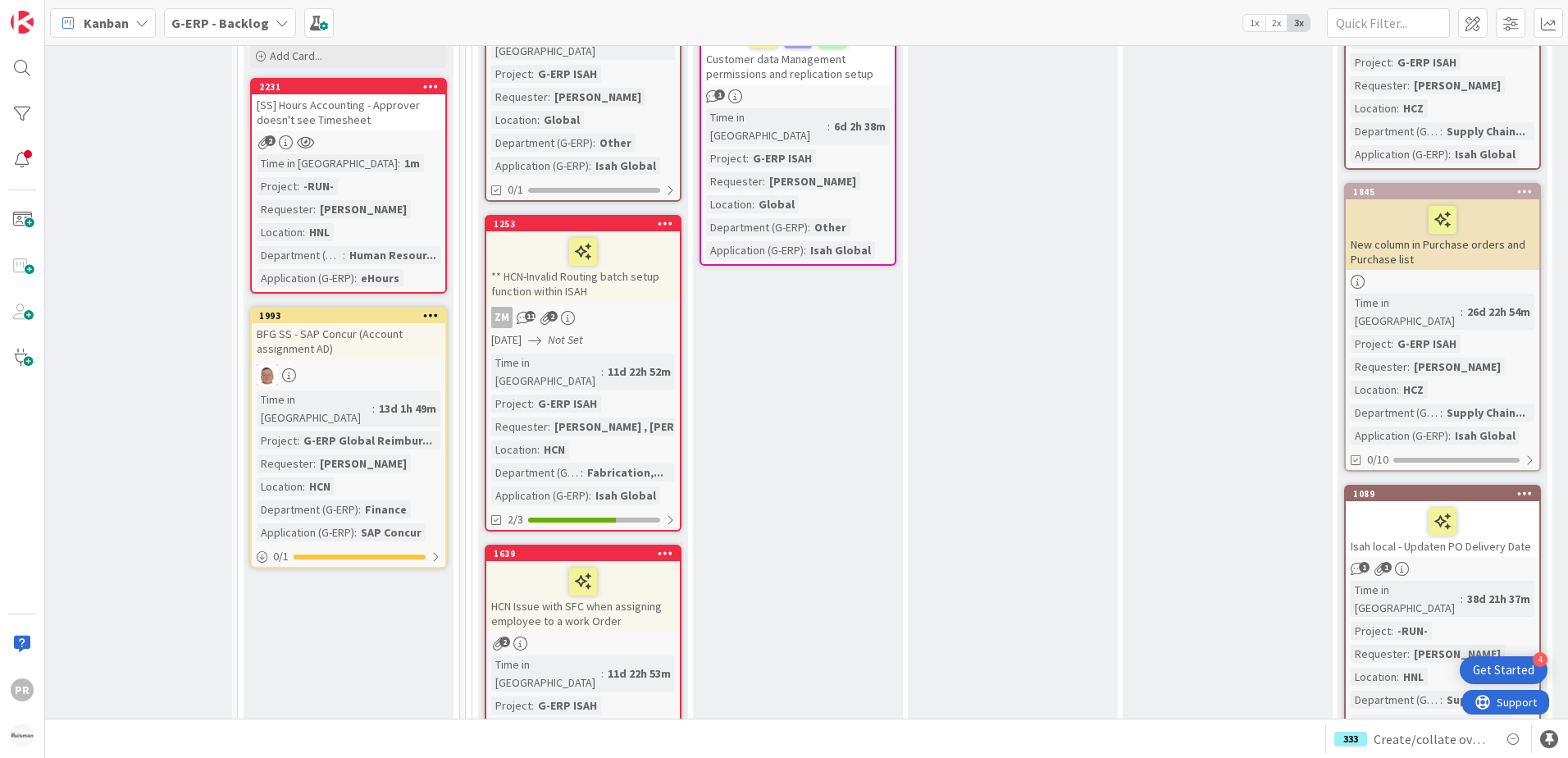
scroll to position [3116, 29]
